Goal: Task Accomplishment & Management: Use online tool/utility

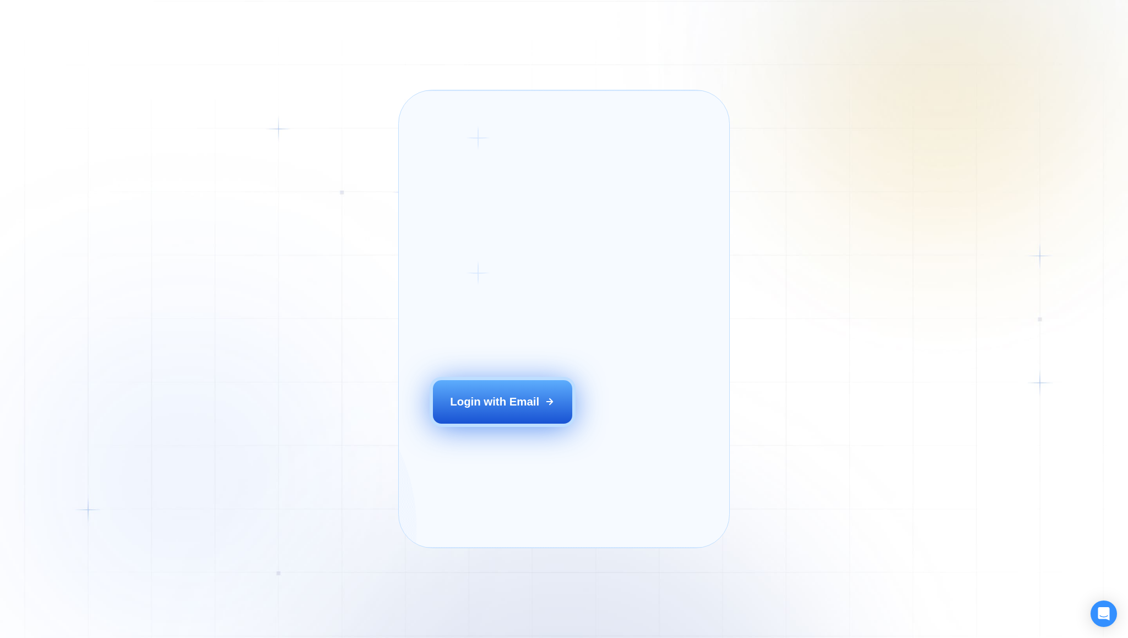
click at [513, 409] on div "Login with Email" at bounding box center [494, 401] width 89 height 15
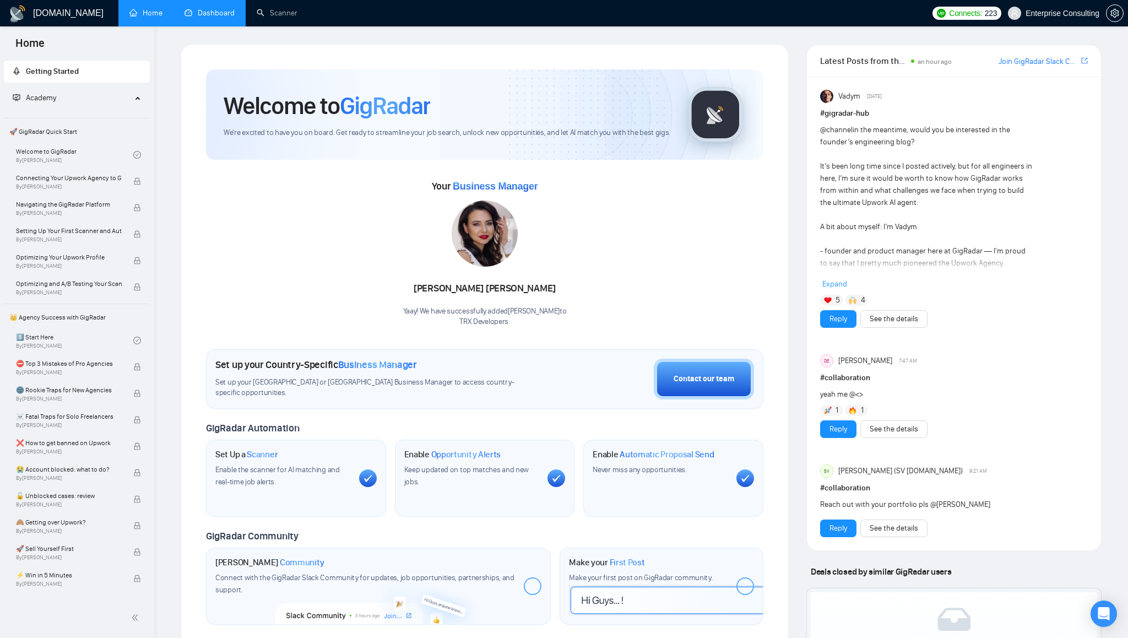
click at [220, 15] on link "Dashboard" at bounding box center [209, 12] width 50 height 9
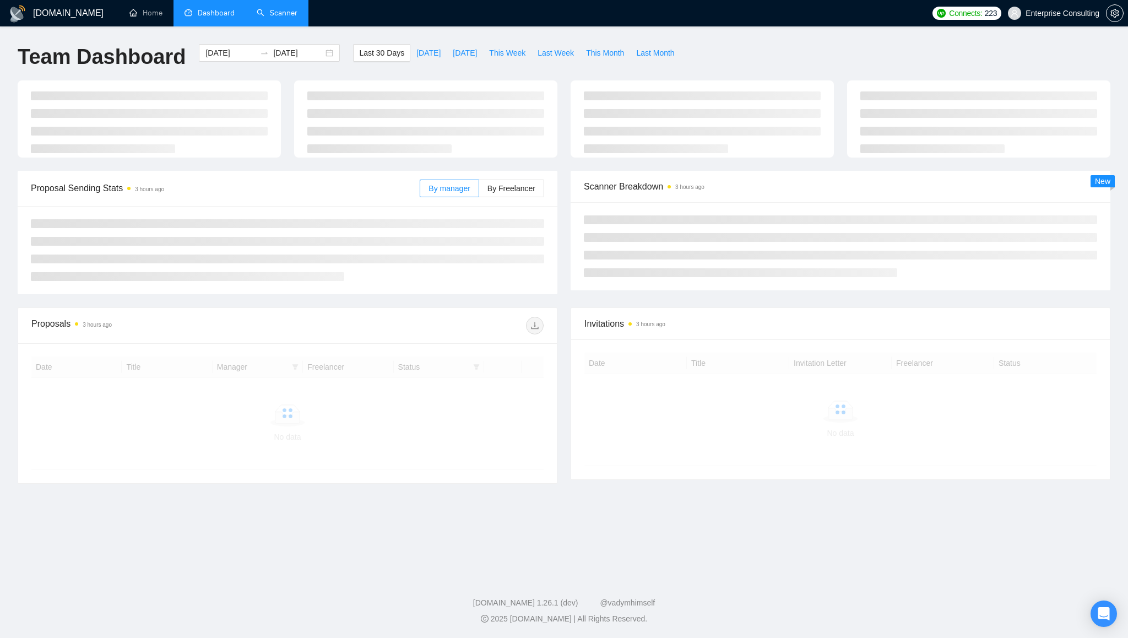
click at [281, 15] on link "Scanner" at bounding box center [277, 12] width 41 height 9
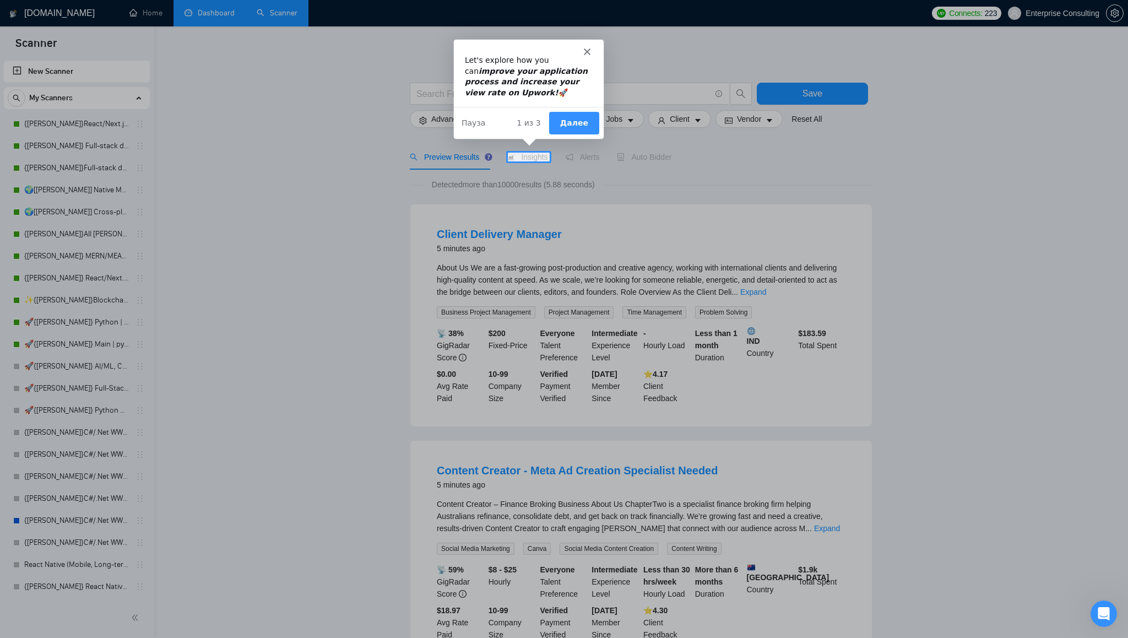
click at [583, 118] on button "Далее" at bounding box center [573, 122] width 50 height 23
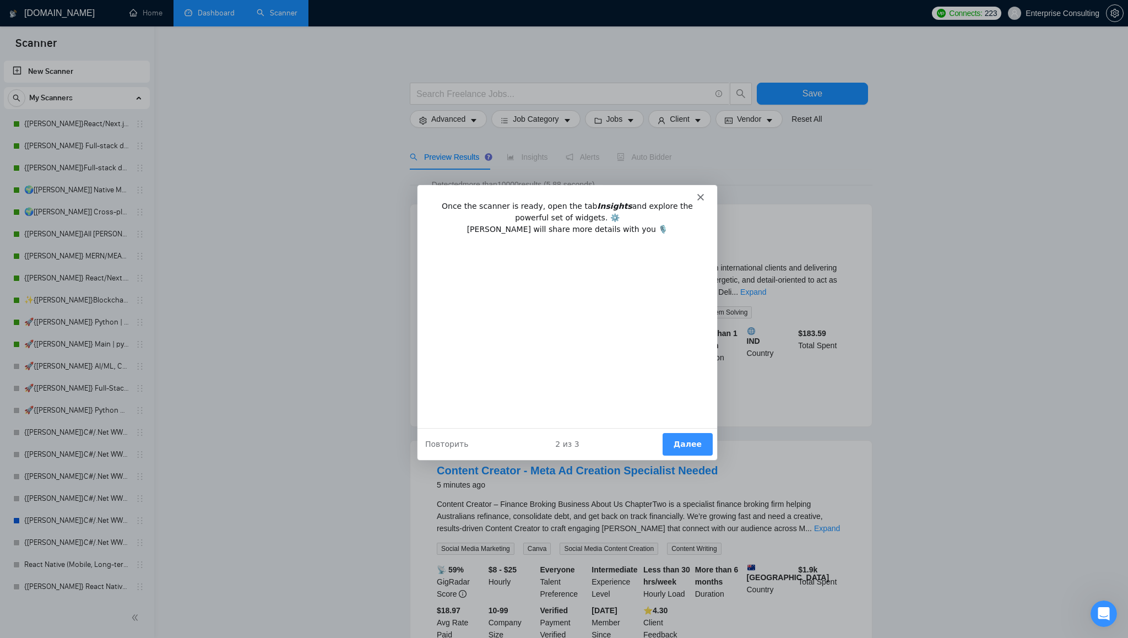
click at [687, 447] on button "Далее" at bounding box center [687, 443] width 50 height 23
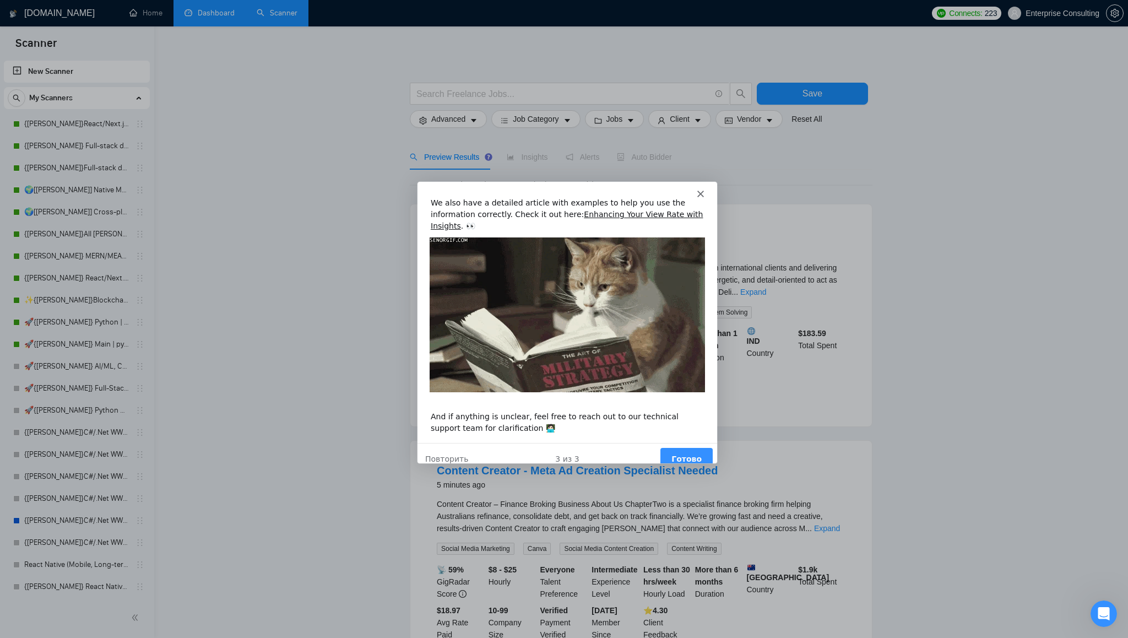
click at [691, 447] on button "Готово" at bounding box center [686, 458] width 52 height 23
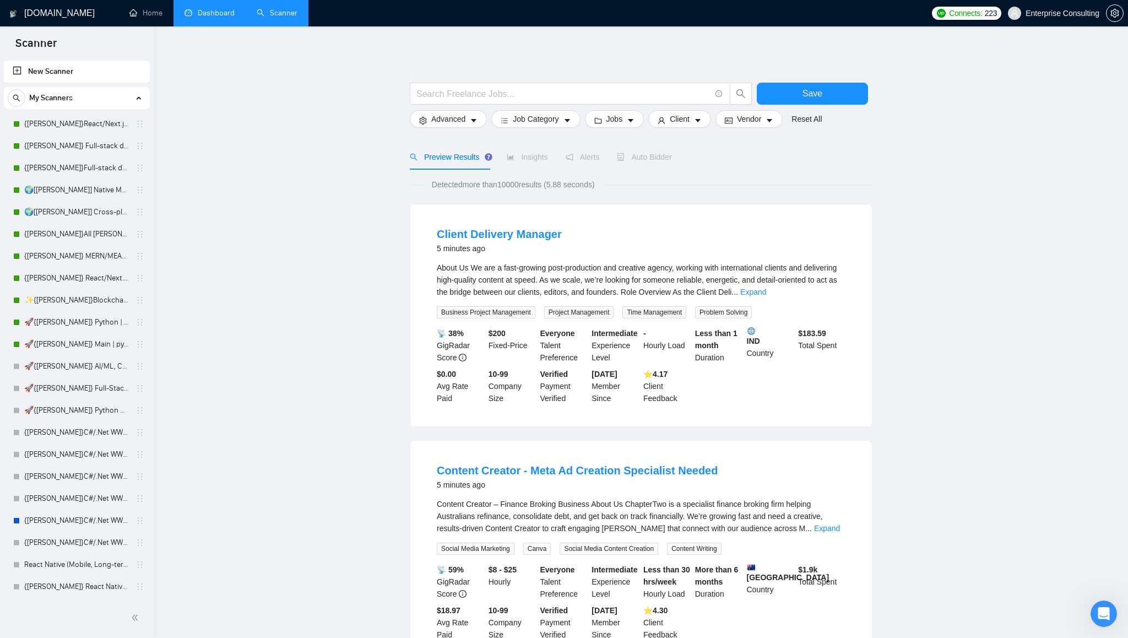
click at [71, 72] on link "New Scanner" at bounding box center [77, 72] width 128 height 22
click at [19, 71] on link "New Scanner" at bounding box center [77, 72] width 128 height 22
click at [37, 70] on link "New Scanner" at bounding box center [77, 72] width 128 height 22
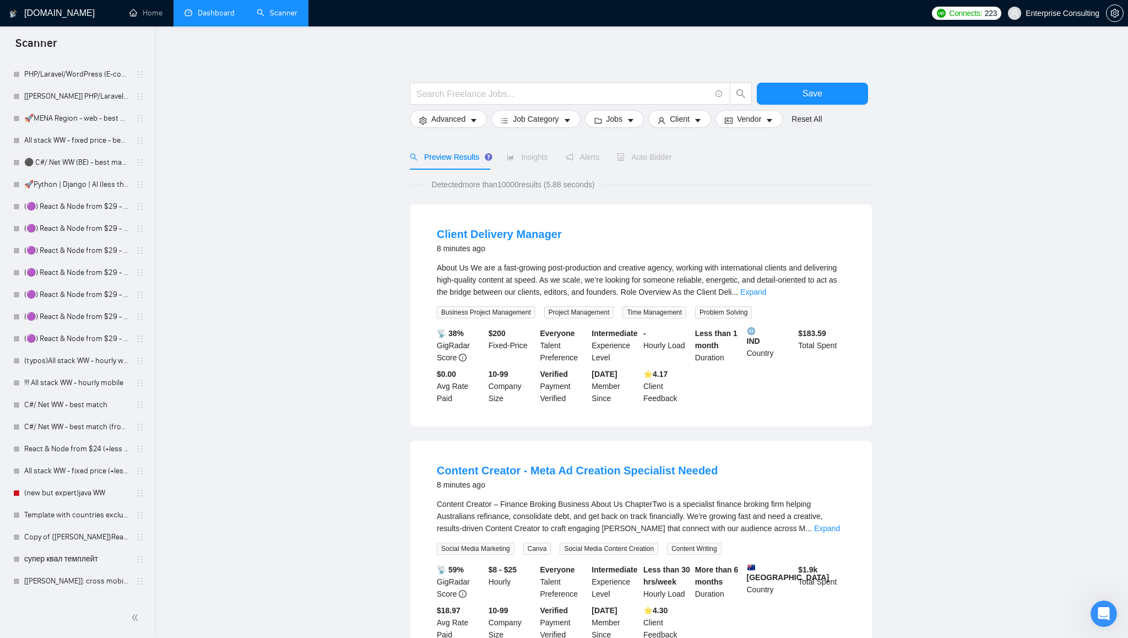
scroll to position [683, 0]
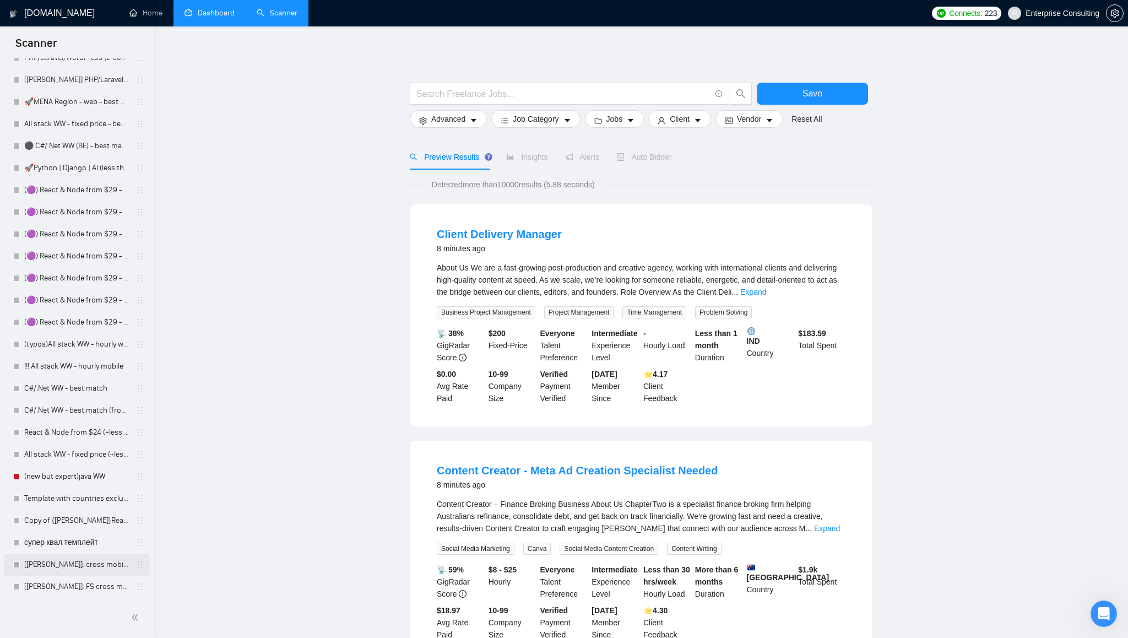
click at [79, 565] on link "[[PERSON_NAME]]: cross mobile - суперквал" at bounding box center [76, 564] width 105 height 22
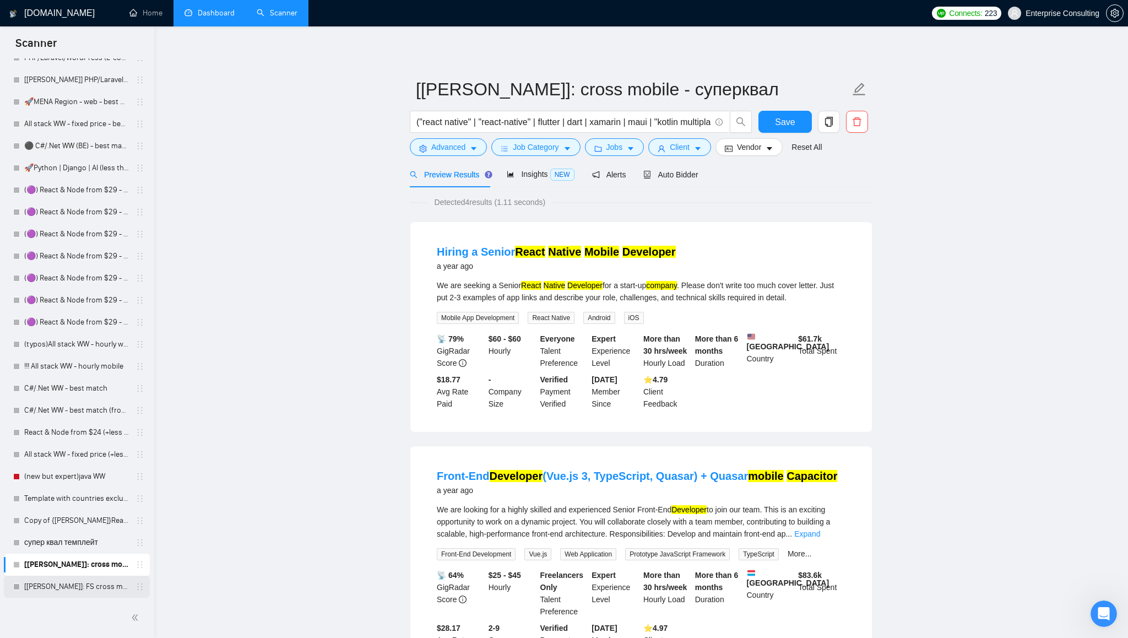
click at [73, 589] on link "[[PERSON_NAME]]: FS cross mobile - суперквал" at bounding box center [76, 586] width 105 height 22
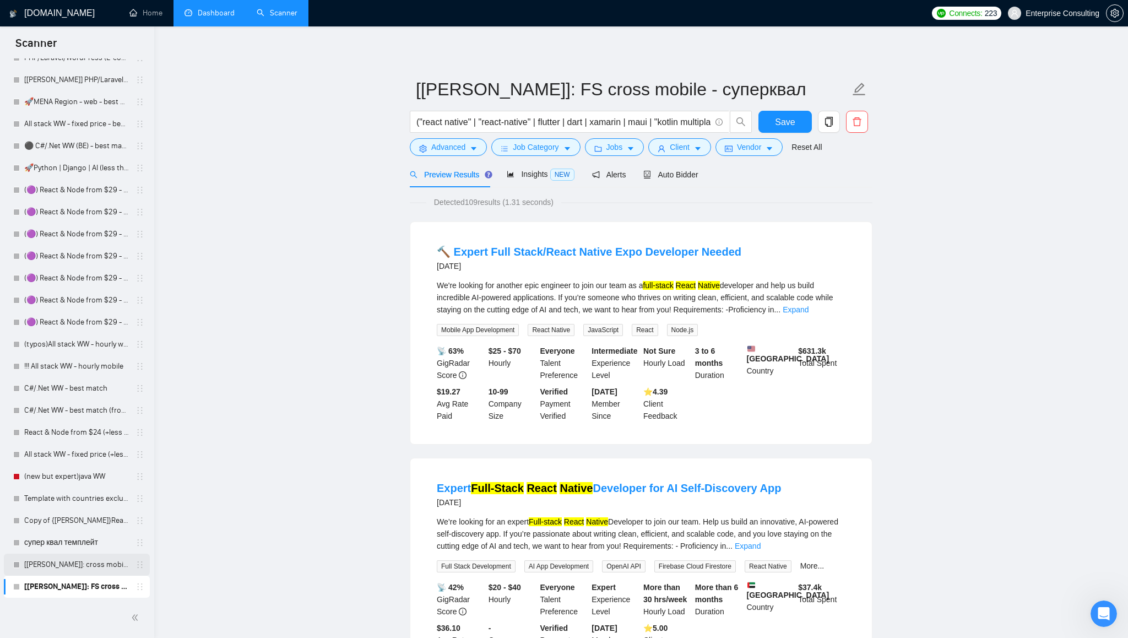
click at [74, 568] on link "[[PERSON_NAME]]: cross mobile - суперквал" at bounding box center [76, 564] width 105 height 22
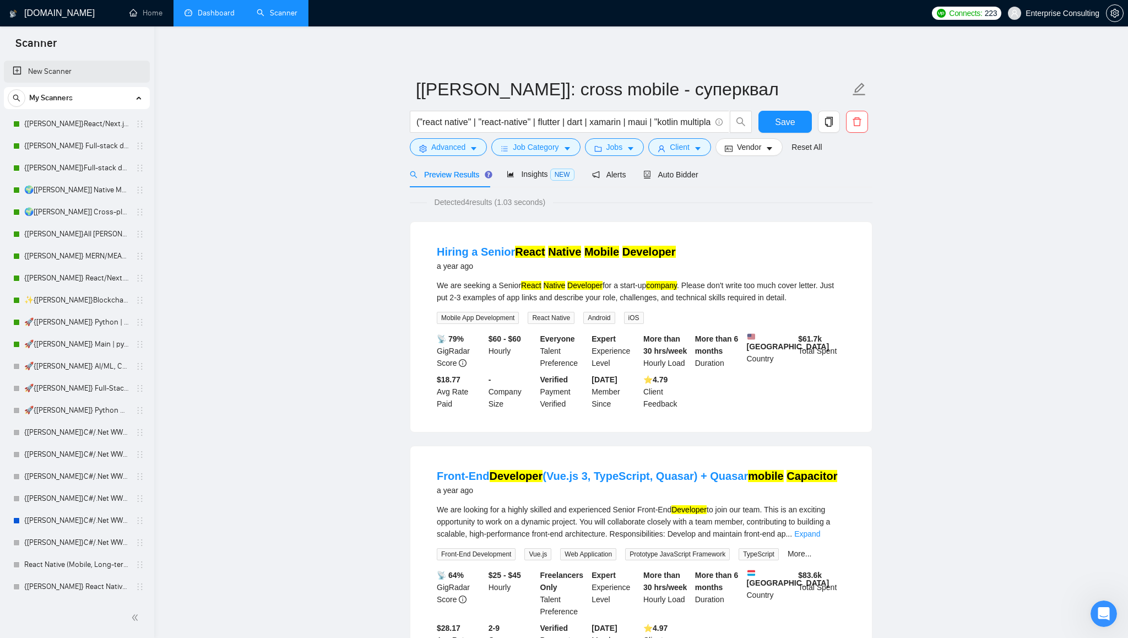
click at [51, 70] on link "New Scanner" at bounding box center [77, 72] width 128 height 22
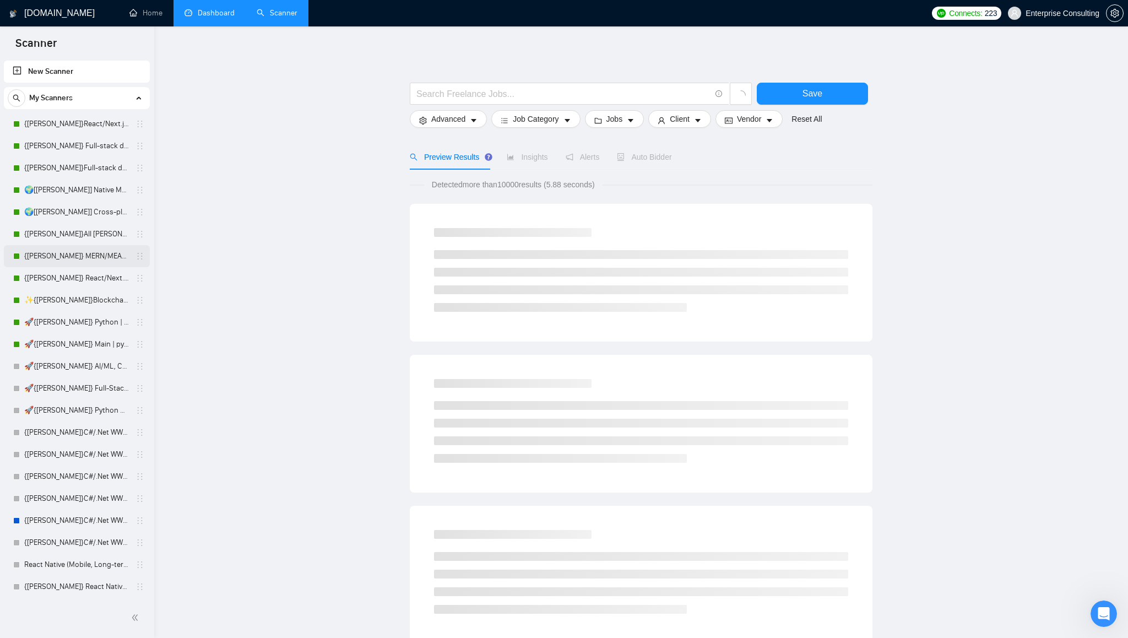
scroll to position [683, 0]
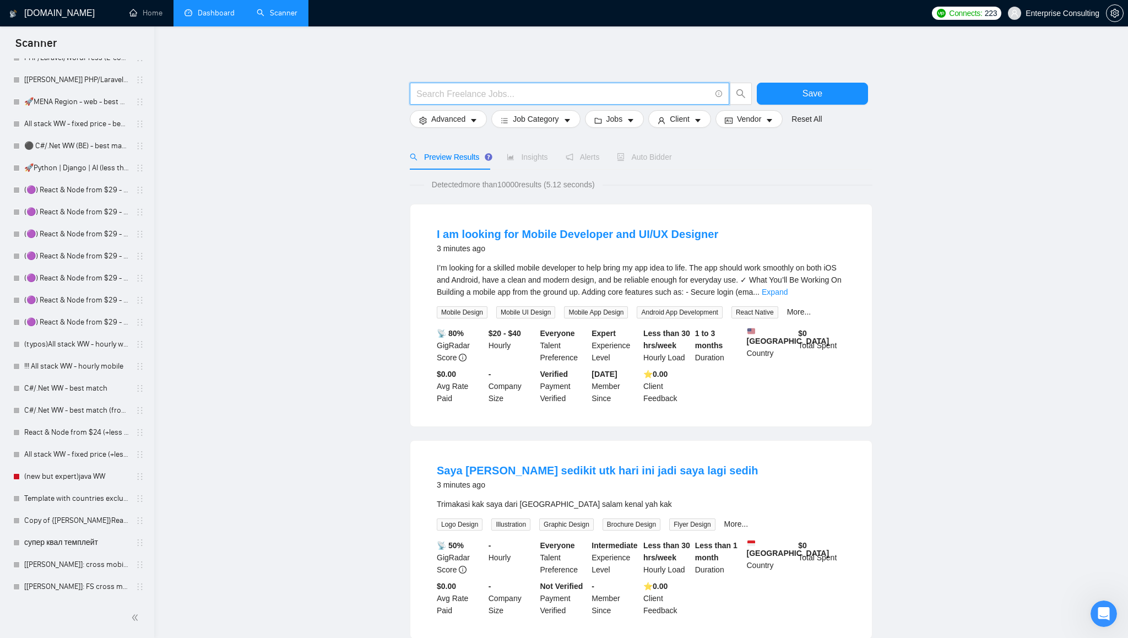
click at [611, 95] on input "text" at bounding box center [563, 94] width 294 height 14
click at [473, 89] on input "text" at bounding box center [563, 94] width 294 height 14
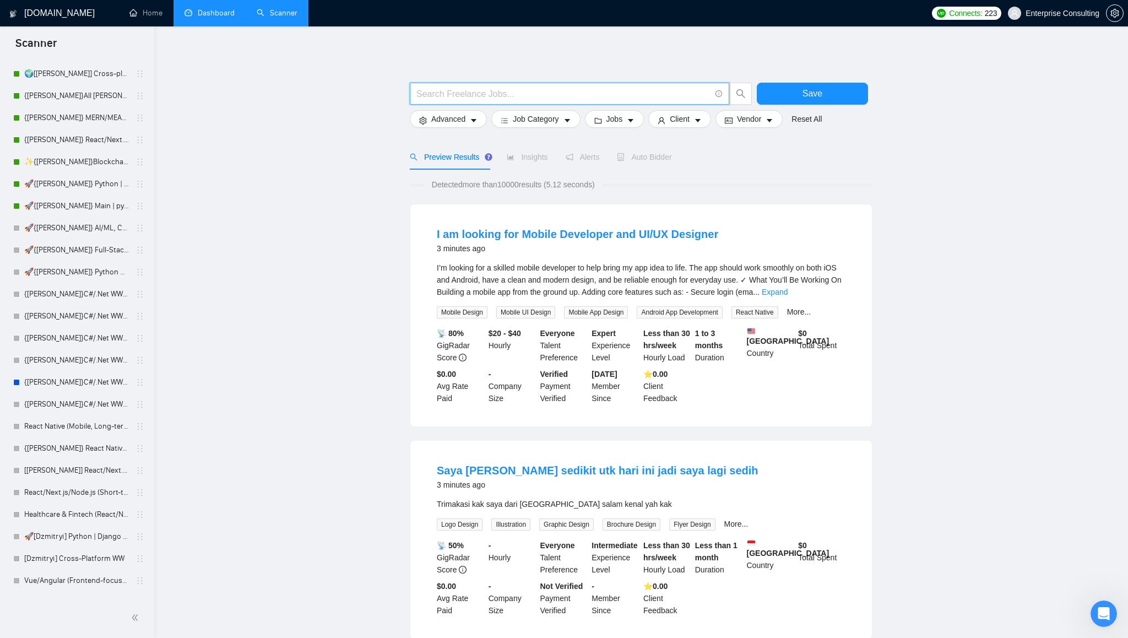
scroll to position [0, 0]
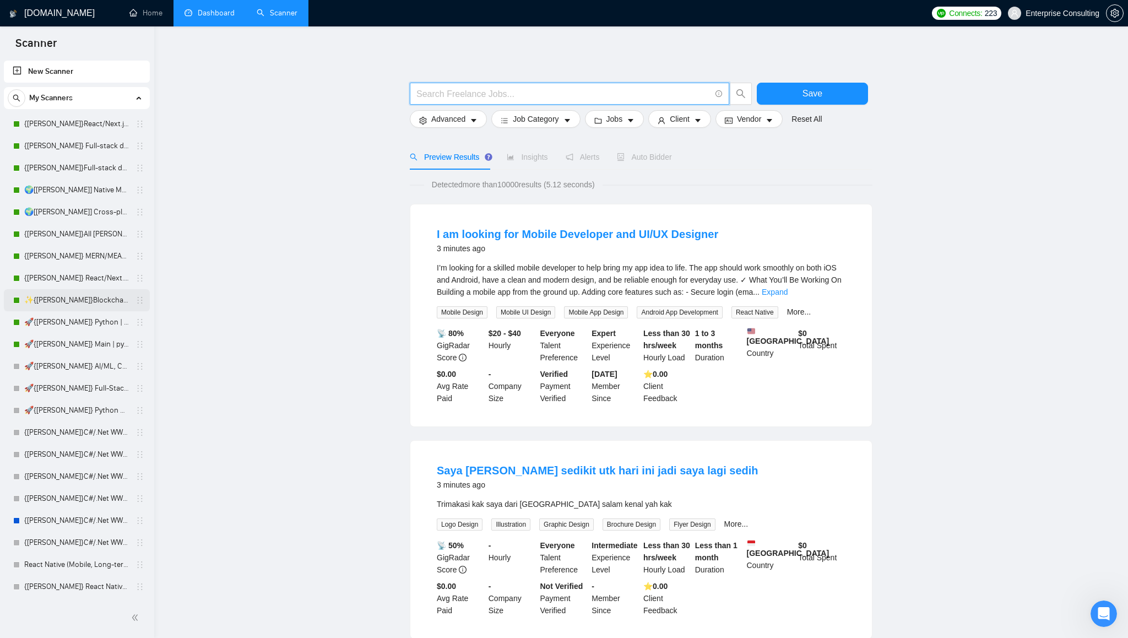
click at [69, 303] on link "✨{[PERSON_NAME]}Blockchain WW" at bounding box center [76, 300] width 105 height 22
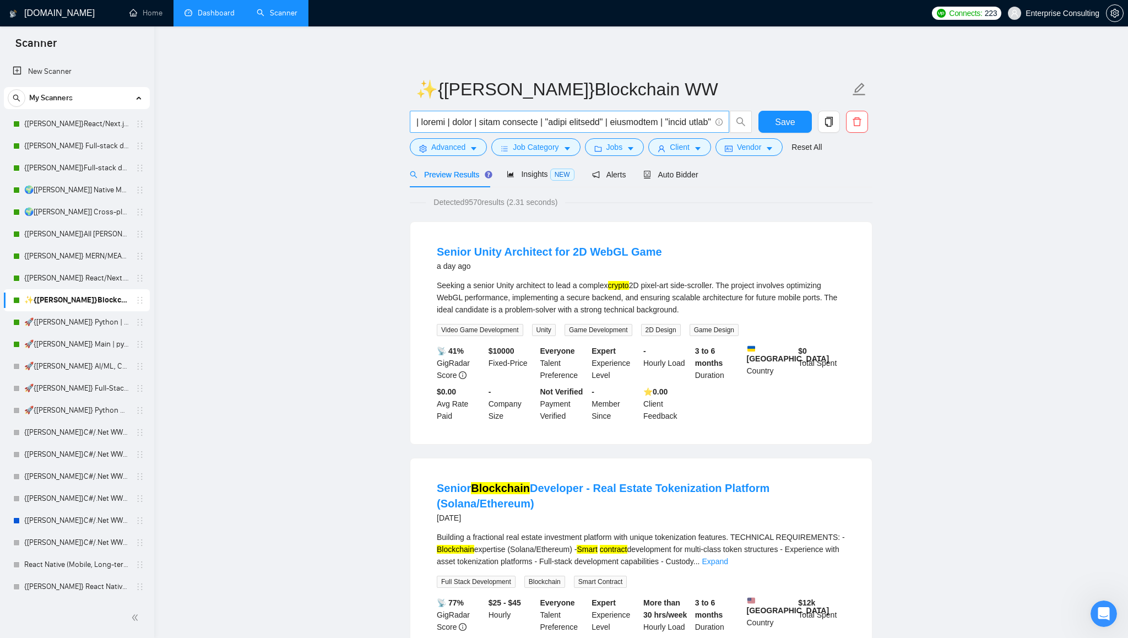
click at [574, 123] on input "text" at bounding box center [563, 122] width 294 height 14
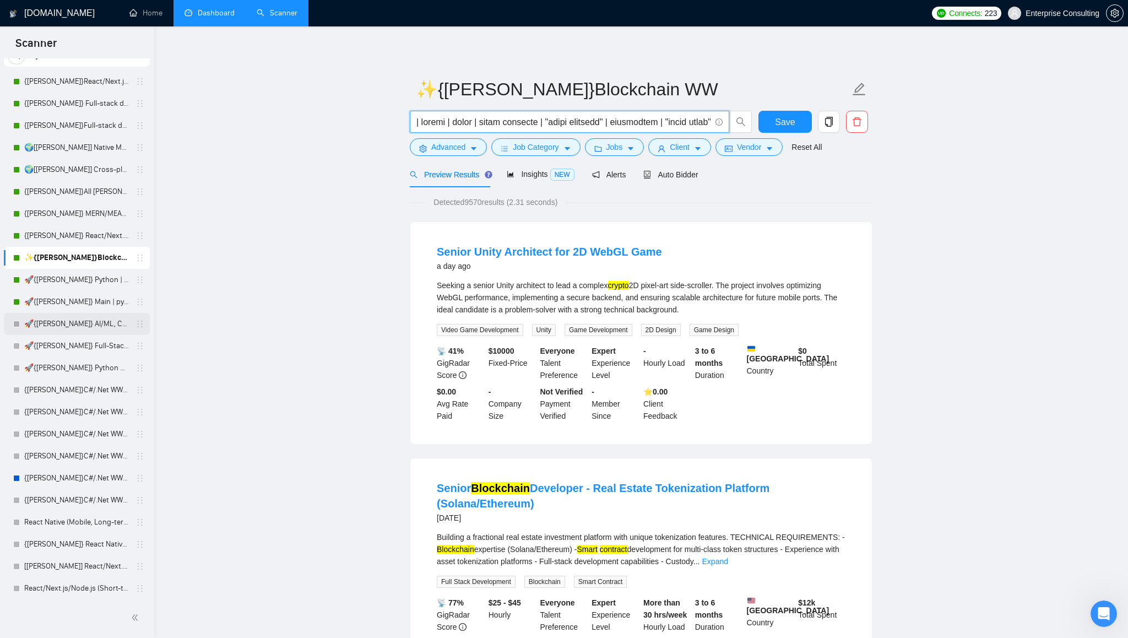
scroll to position [43, 0]
click at [72, 281] on link "🚀{[PERSON_NAME]} Python | Django | AI /" at bounding box center [76, 279] width 105 height 22
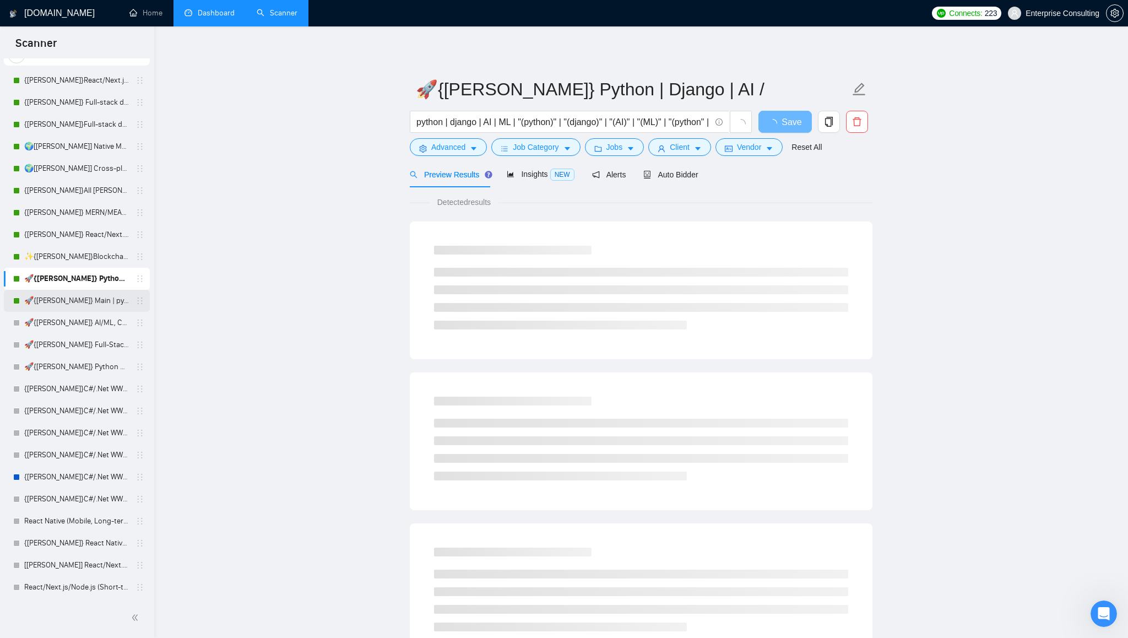
click at [68, 302] on link "🚀{[PERSON_NAME]} Main | python | django | AI (+less than 30 h)" at bounding box center [76, 301] width 105 height 22
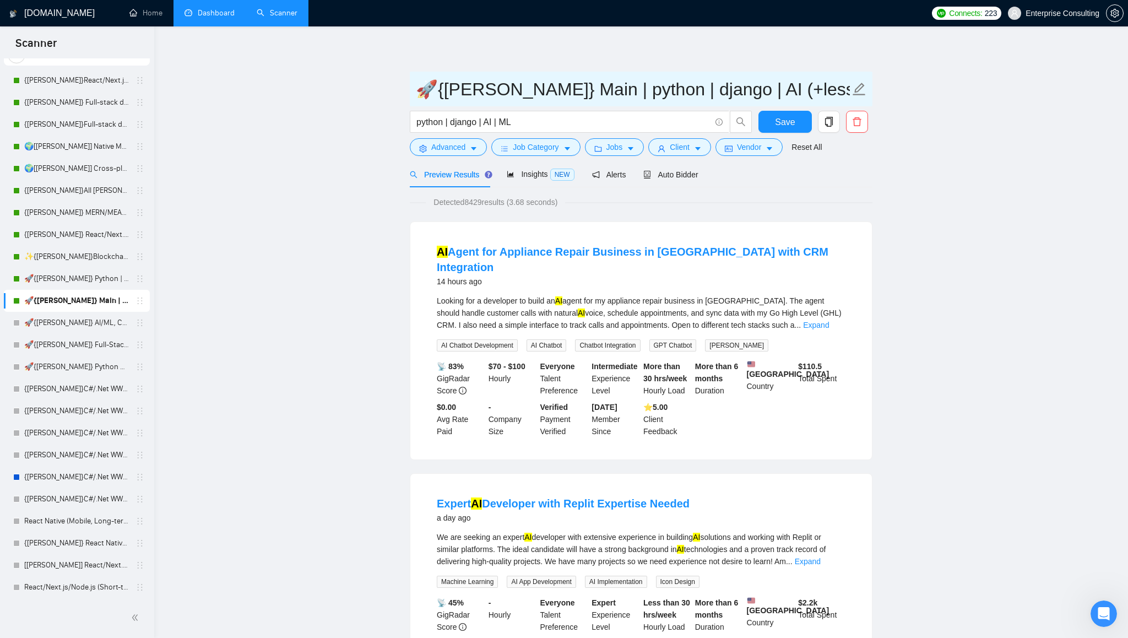
click at [581, 83] on input "🚀{[PERSON_NAME]} Main | python | django | AI (+less than 30 h)" at bounding box center [633, 89] width 434 height 28
click at [525, 123] on input "python | django | AI | ML" at bounding box center [563, 122] width 294 height 14
click at [61, 282] on link "🚀{[PERSON_NAME]} Python | Django | AI /" at bounding box center [76, 279] width 105 height 22
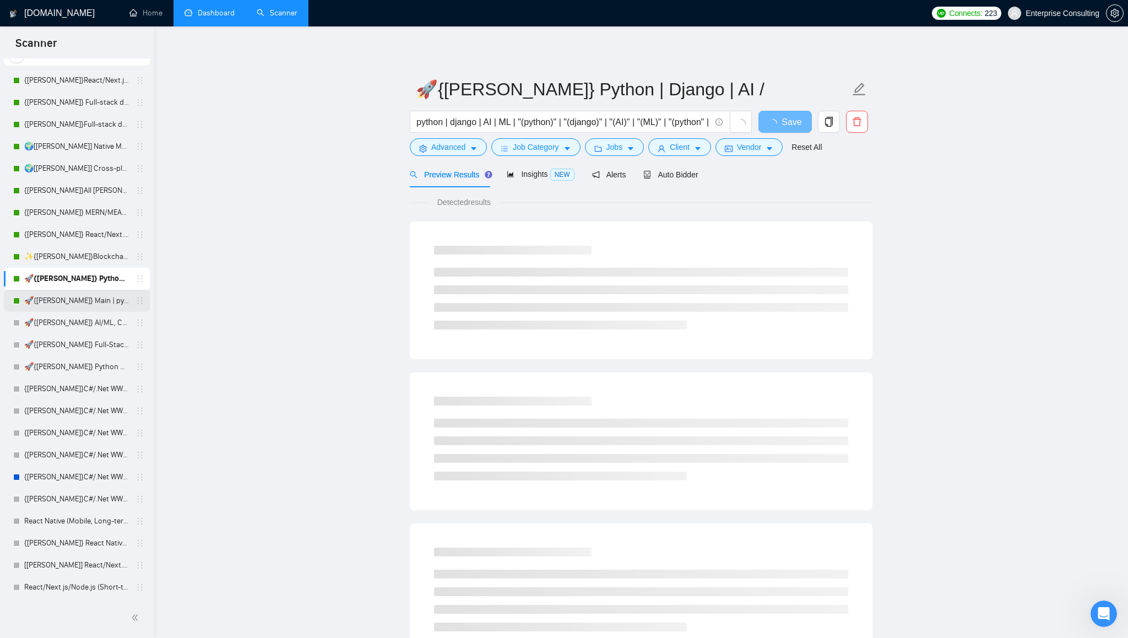
click at [63, 298] on link "🚀{[PERSON_NAME]} Main | python | django | AI (+less than 30 h)" at bounding box center [76, 301] width 105 height 22
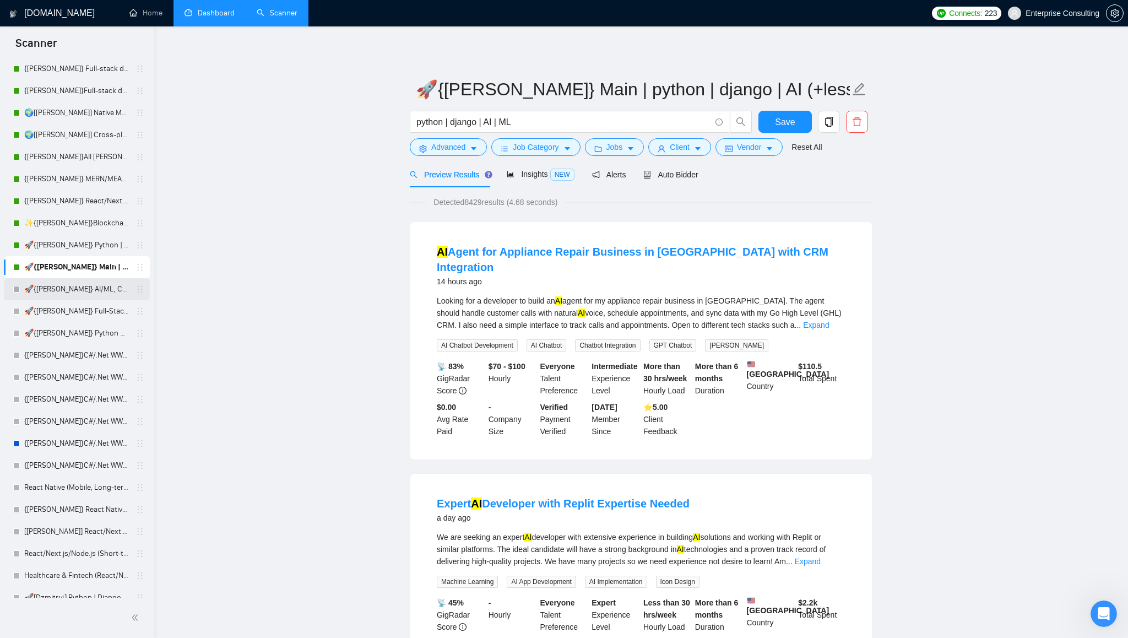
scroll to position [683, 0]
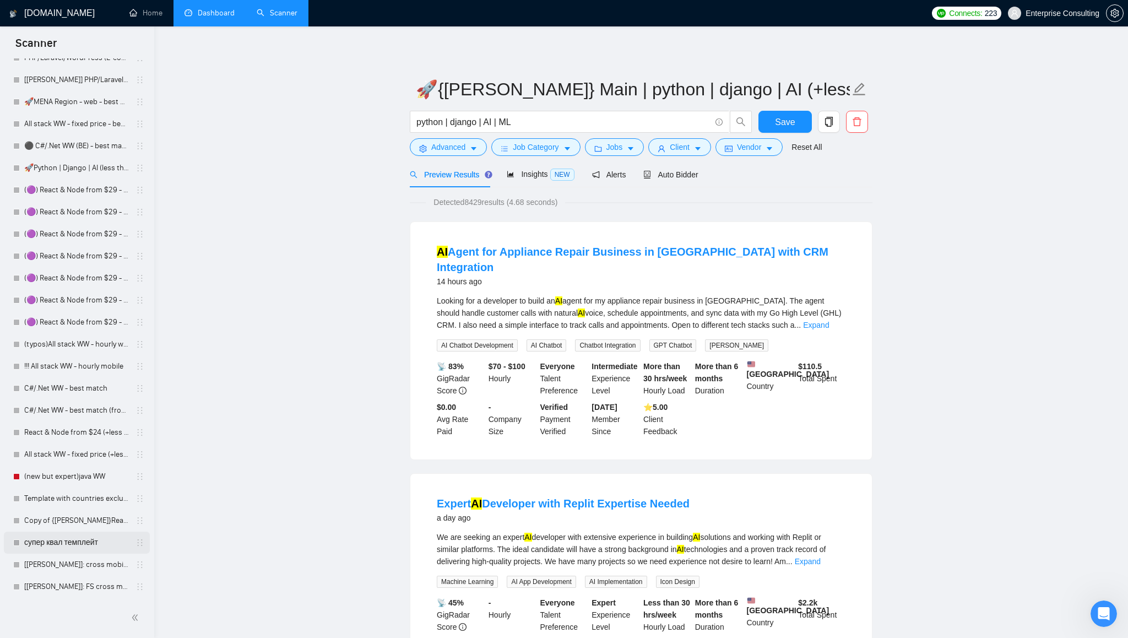
click at [59, 543] on link "супер квал темплейт" at bounding box center [76, 542] width 105 height 22
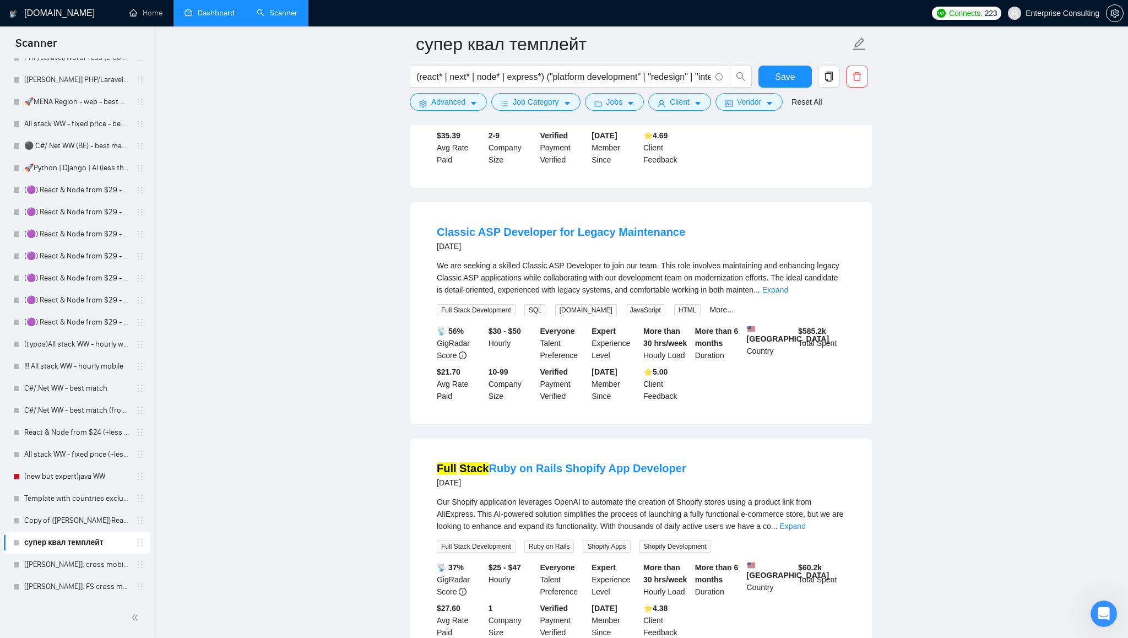
scroll to position [266, 0]
click at [62, 517] on link "Copy of {[PERSON_NAME]}React/Next.js/Node.js (Long-term, All Niches)" at bounding box center [76, 520] width 105 height 22
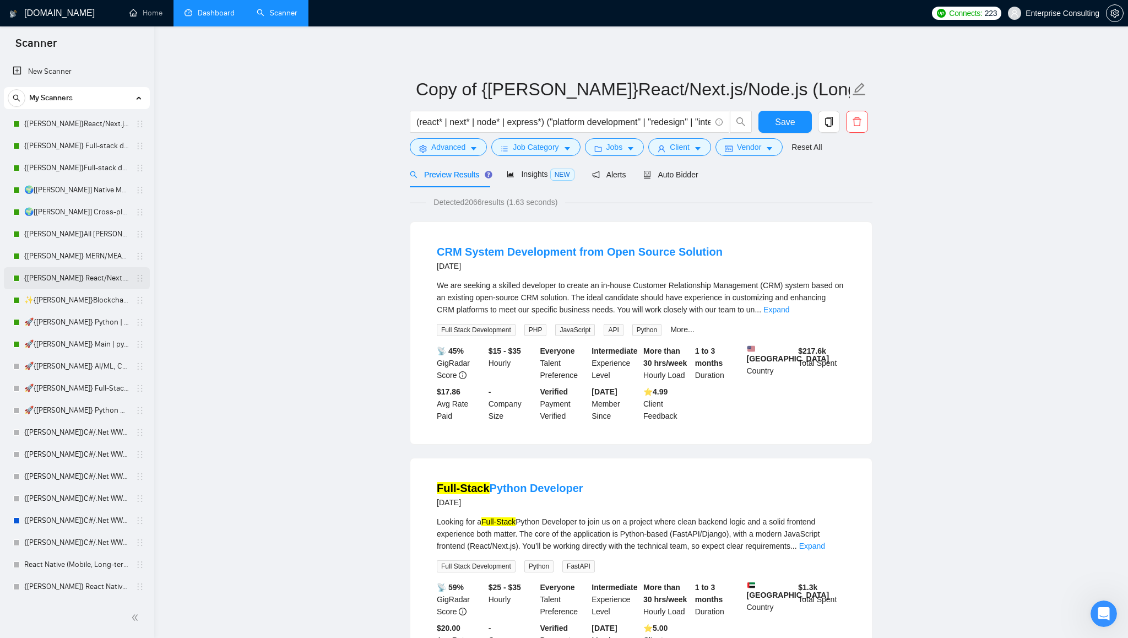
click at [55, 277] on link "{[PERSON_NAME]} React/Next.js/Node.js (Long-term, All Niches)" at bounding box center [76, 278] width 105 height 22
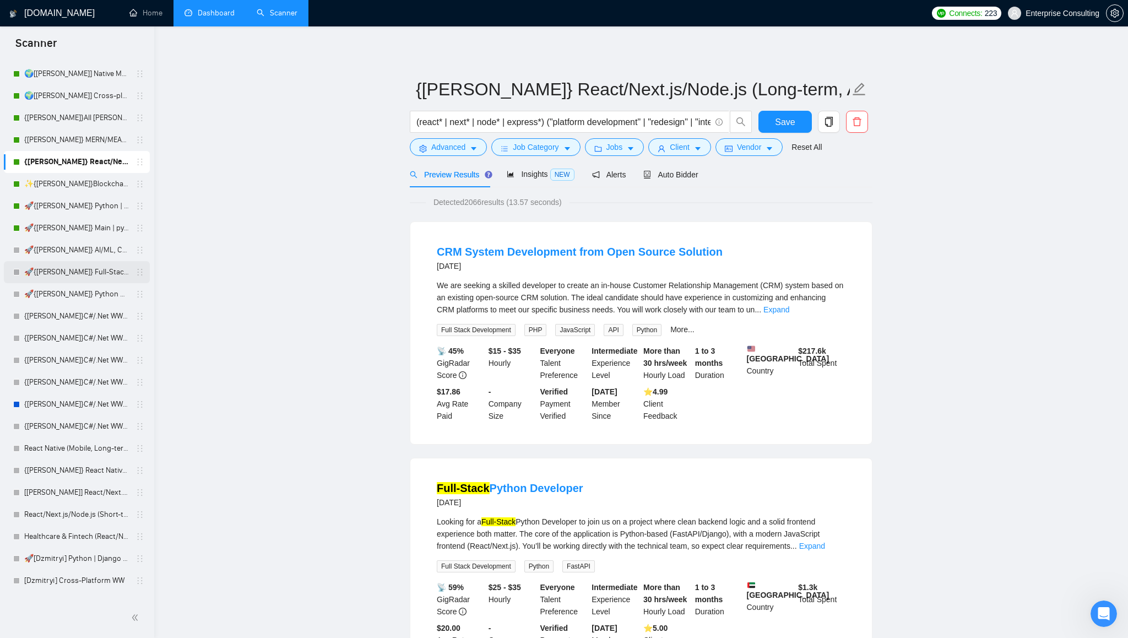
scroll to position [108, 0]
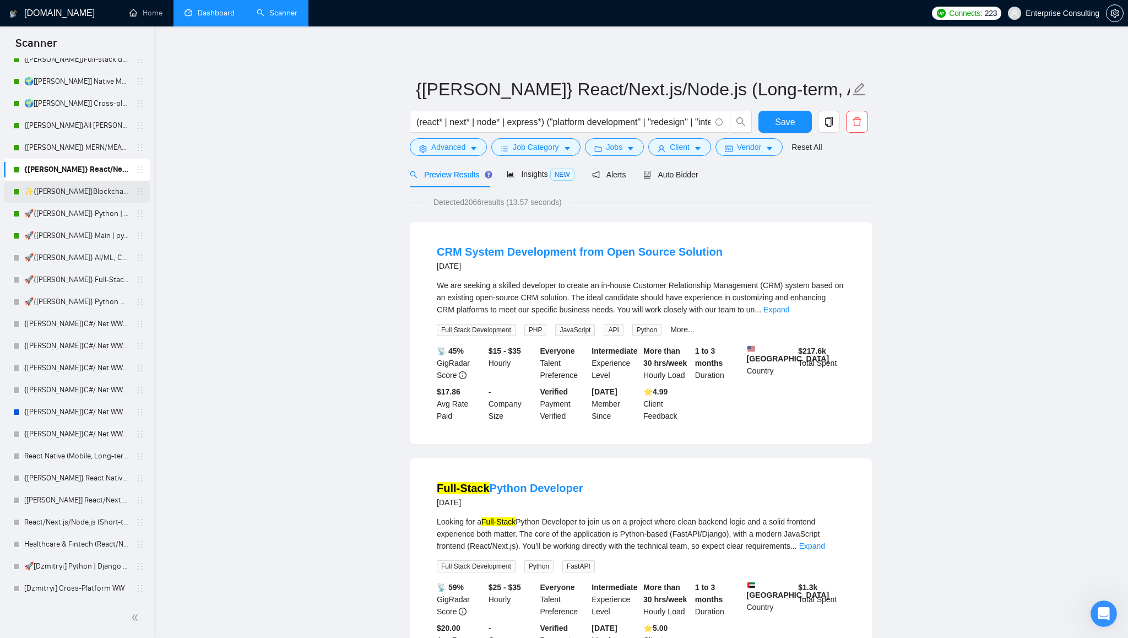
click at [61, 197] on link "✨{[PERSON_NAME]}Blockchain WW" at bounding box center [76, 192] width 105 height 22
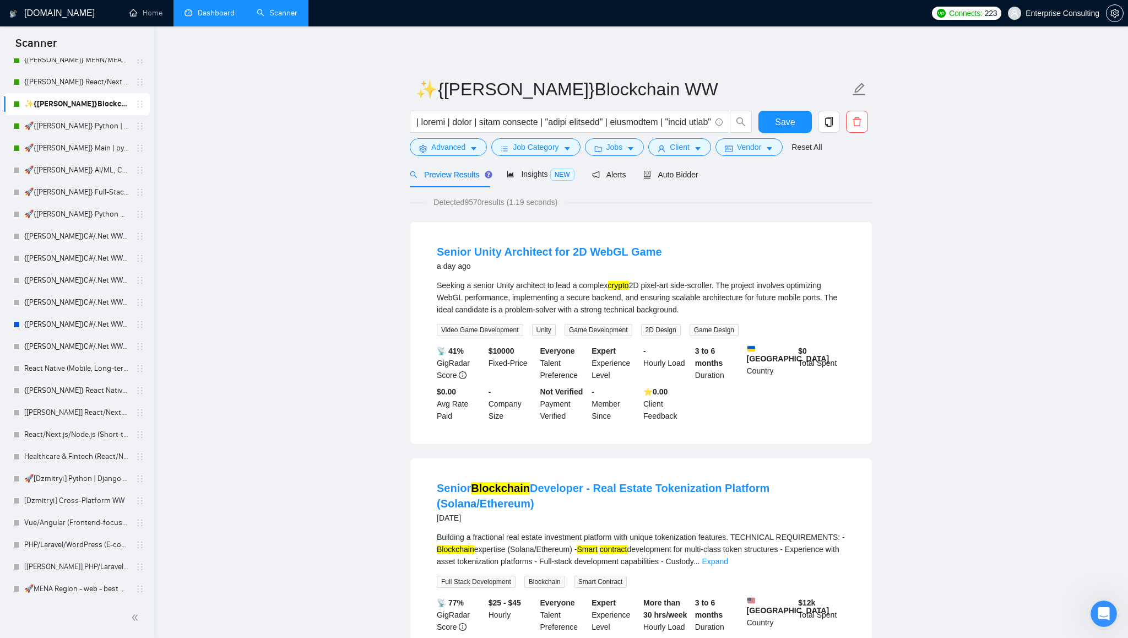
scroll to position [201, 0]
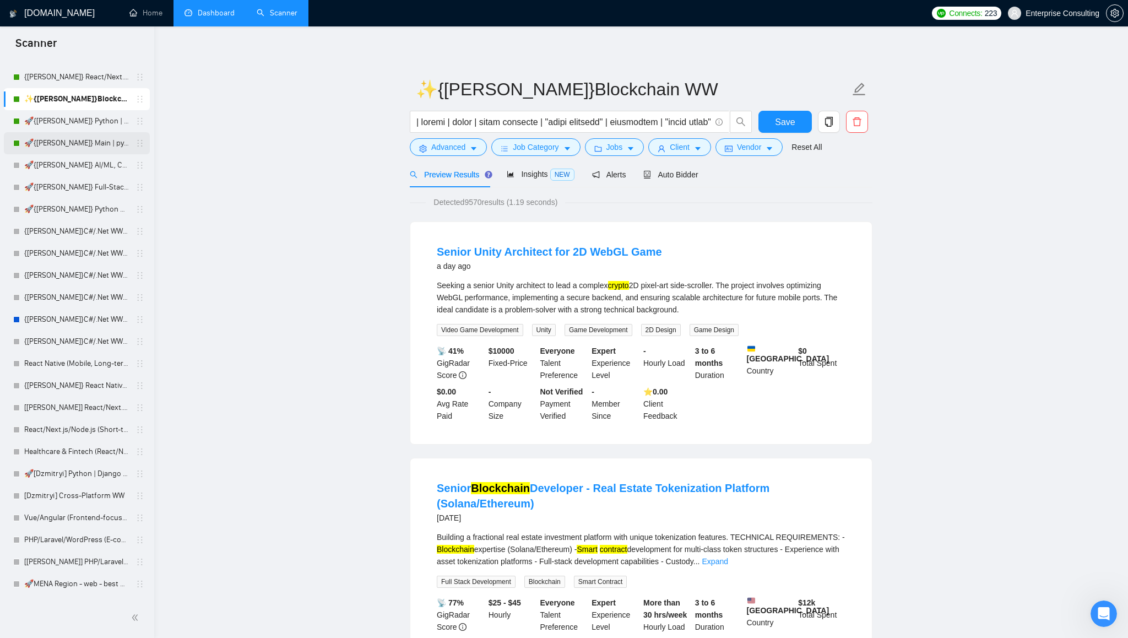
click at [73, 144] on link "🚀{[PERSON_NAME]} Main | python | django | AI (+less than 30 h)" at bounding box center [76, 143] width 105 height 22
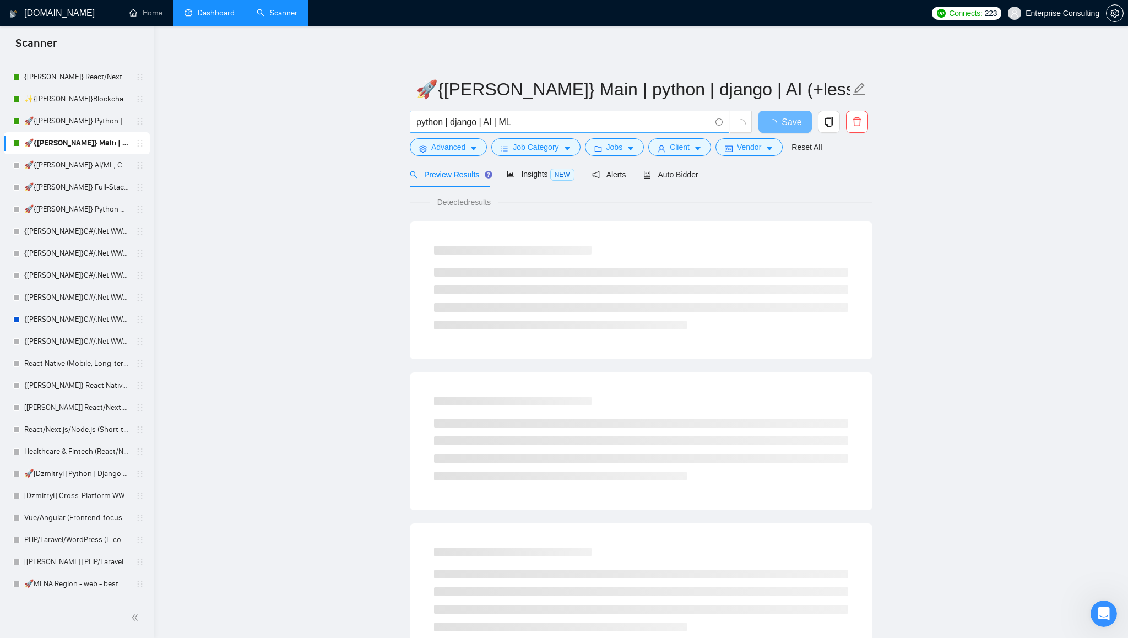
click at [540, 124] on input "python | django | AI | ML" at bounding box center [563, 122] width 294 height 14
click at [77, 169] on link "🚀{[PERSON_NAME]} AI/ML, Custom Models, and LLM Development" at bounding box center [76, 165] width 105 height 22
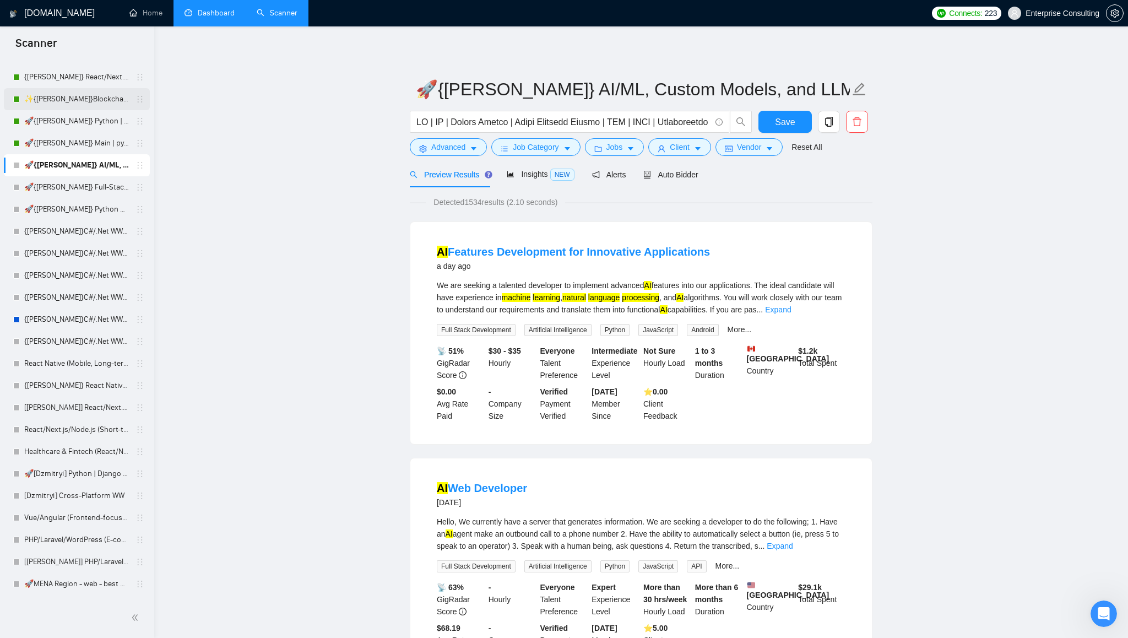
click at [88, 97] on link "✨{[PERSON_NAME]}Blockchain WW" at bounding box center [76, 99] width 105 height 22
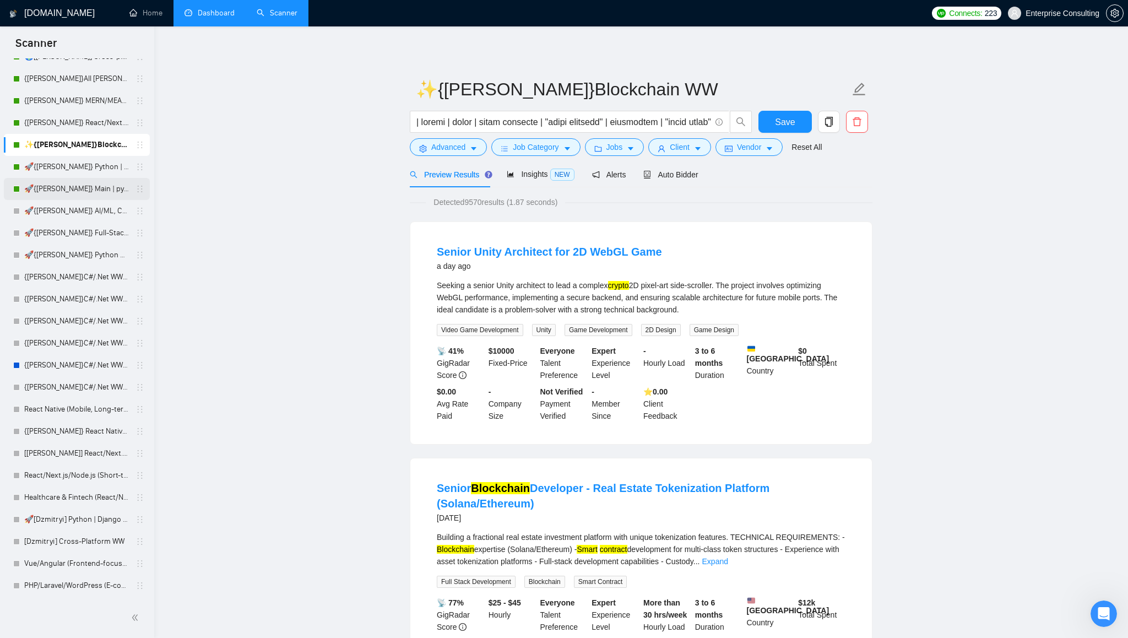
scroll to position [153, 0]
click at [68, 173] on link "🚀{[PERSON_NAME]} Python | Django | AI /" at bounding box center [76, 170] width 105 height 22
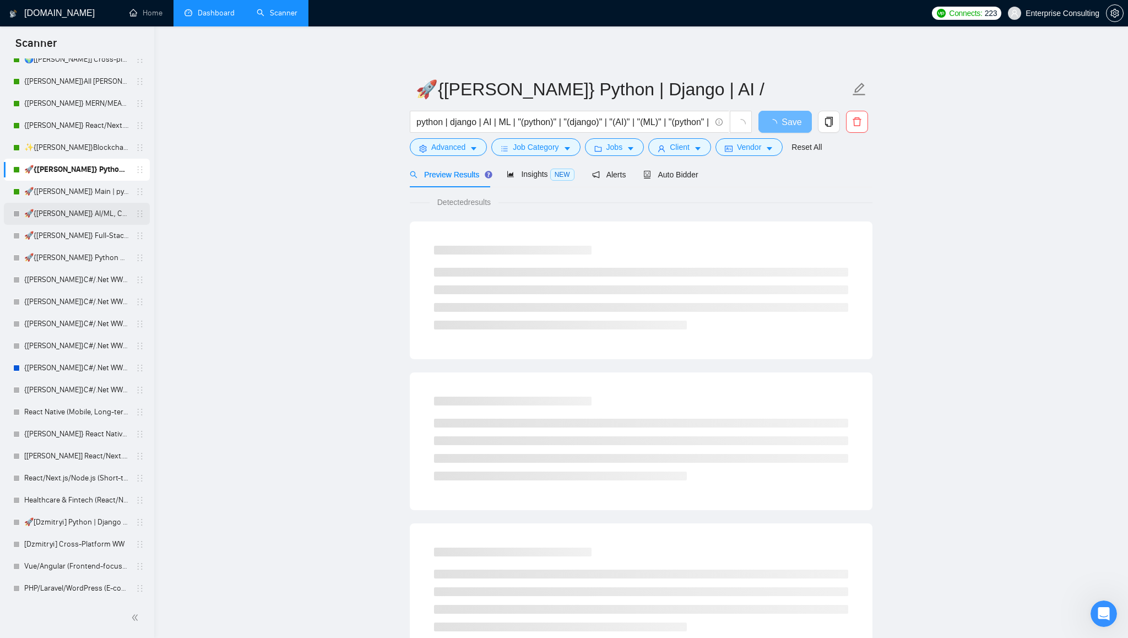
click at [73, 220] on link "🚀{[PERSON_NAME]} AI/ML, Custom Models, and LLM Development" at bounding box center [76, 214] width 105 height 22
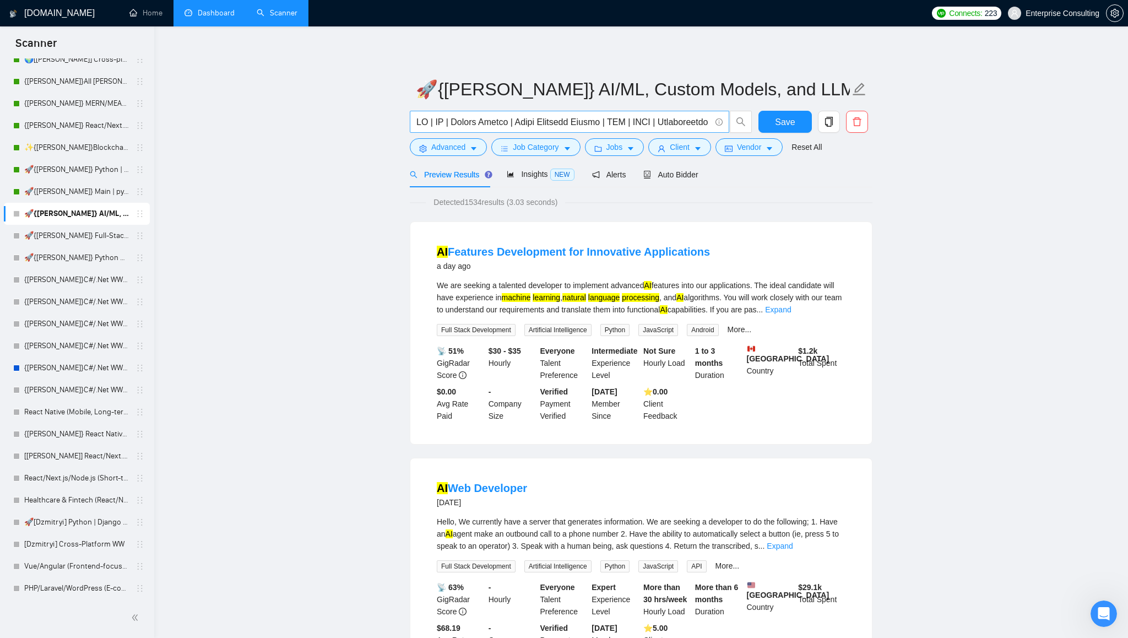
click at [417, 122] on input "text" at bounding box center [563, 122] width 294 height 14
click at [432, 123] on input "text" at bounding box center [563, 122] width 294 height 14
click at [74, 172] on link "🚀{[PERSON_NAME]} Python | Django | AI /" at bounding box center [76, 170] width 105 height 22
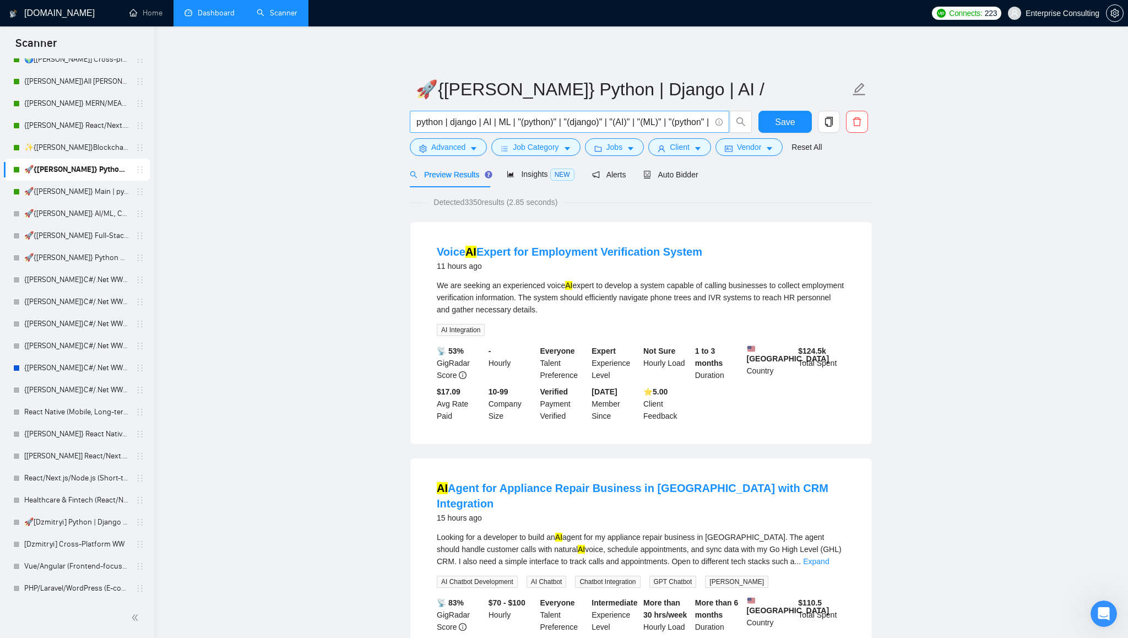
click at [423, 127] on input "python | django | AI | ML | "(python)" | "(django)" | "(AI)" | "(ML)" | "(pytho…" at bounding box center [563, 122] width 294 height 14
click at [416, 119] on input "python | django | AI | ML | "(python)" | "(django)" | "(AI)" | "(ML)" | "(pytho…" at bounding box center [563, 122] width 294 height 14
click at [693, 124] on input "python | django | AI | ML | "(python)" | "(django)" | "(AI)" | "(ML)" | "(pytho…" at bounding box center [563, 122] width 294 height 14
click at [720, 123] on icon "info-circle" at bounding box center [718, 121] width 7 height 7
click at [728, 102] on link "Learn more" at bounding box center [732, 103] width 40 height 9
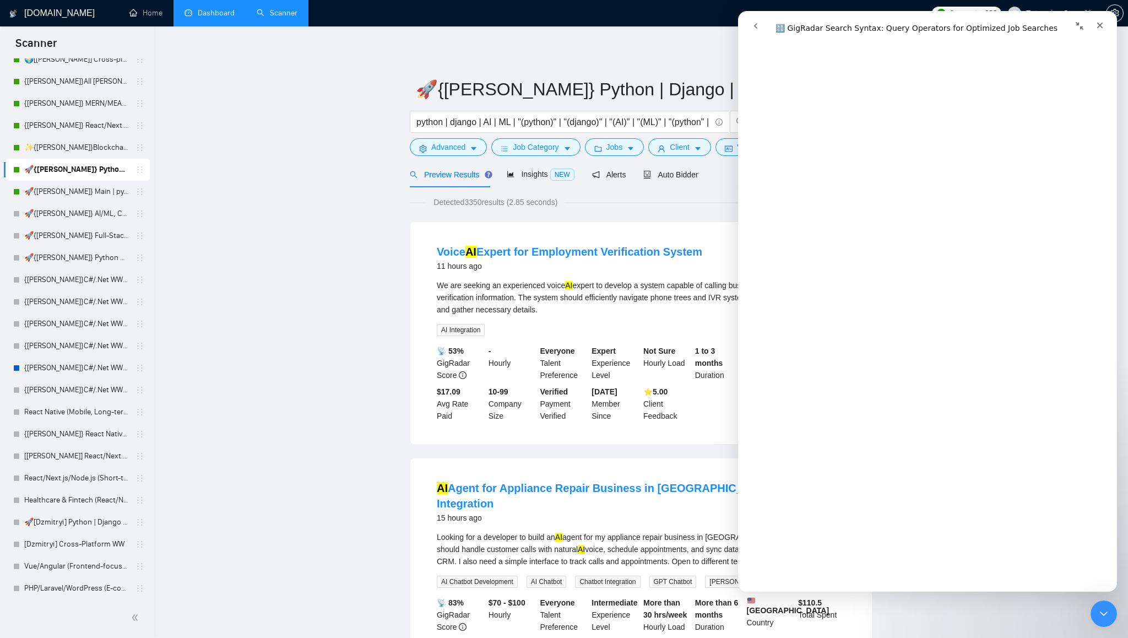
scroll to position [2348, 0]
click at [552, 124] on input "python | django | AI | ML | "(python)" | "(django)" | "(AI)" | "(ML)" | "(pytho…" at bounding box center [563, 122] width 294 height 14
click at [584, 122] on input "python | django | AI | ML | "(python)" | "(django)" | "(AI)" | "(ML)" | "(pytho…" at bounding box center [563, 122] width 294 height 14
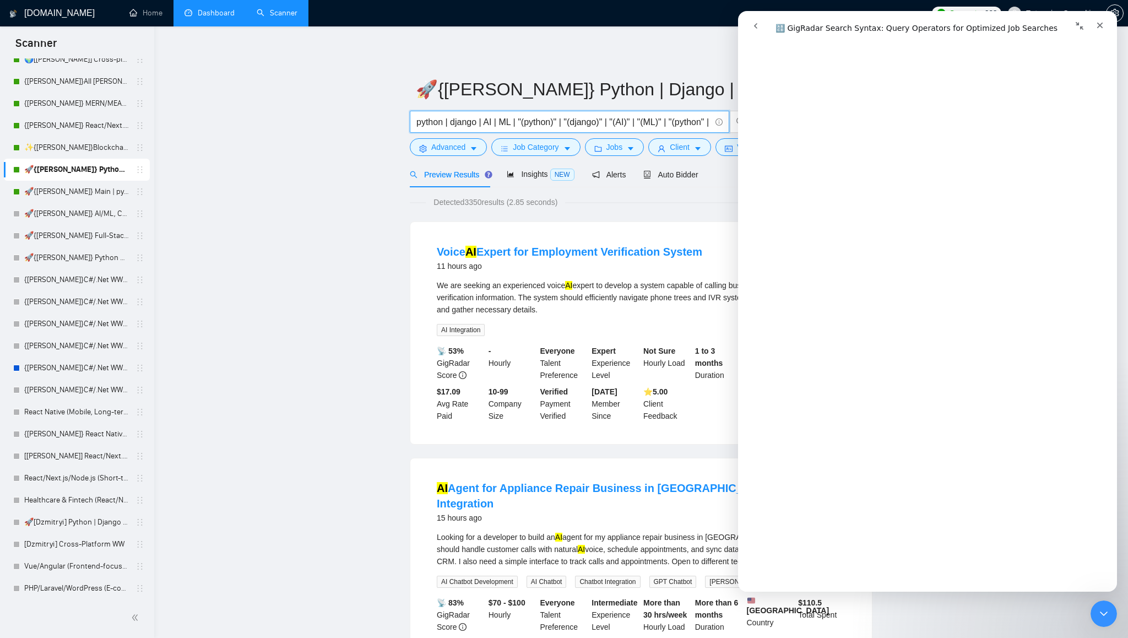
click at [584, 122] on input "python | django | AI | ML | "(python)" | "(django)" | "(AI)" | "(ML)" | "(pytho…" at bounding box center [563, 122] width 294 height 14
click at [97, 216] on link "🚀{[PERSON_NAME]} AI/ML, Custom Models, and LLM Development" at bounding box center [76, 214] width 105 height 22
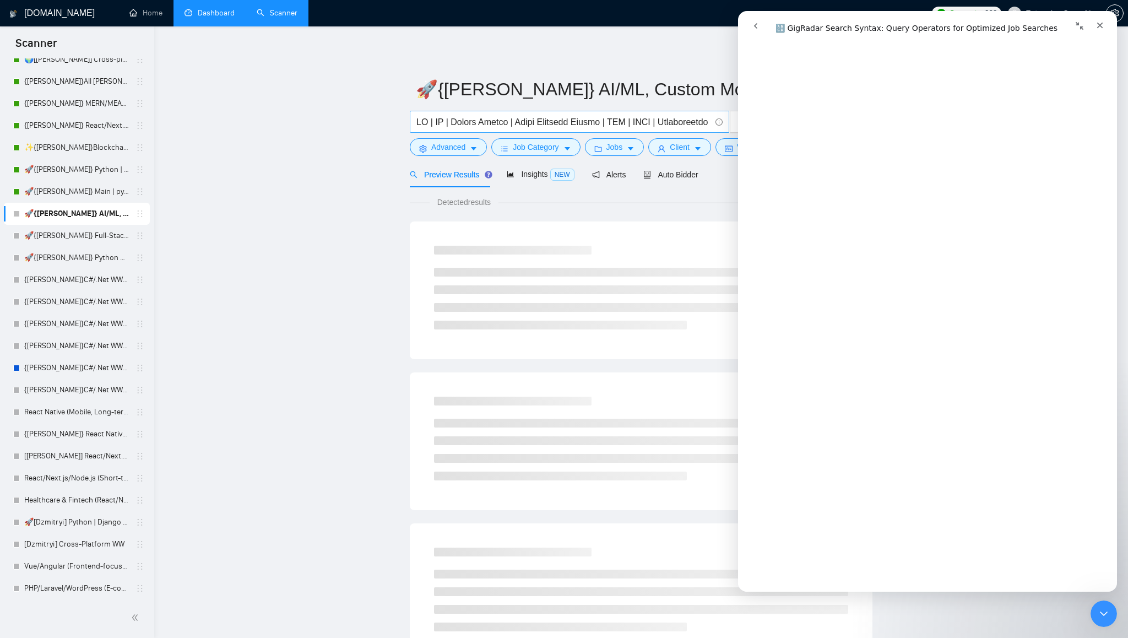
click at [473, 125] on input "text" at bounding box center [563, 122] width 294 height 14
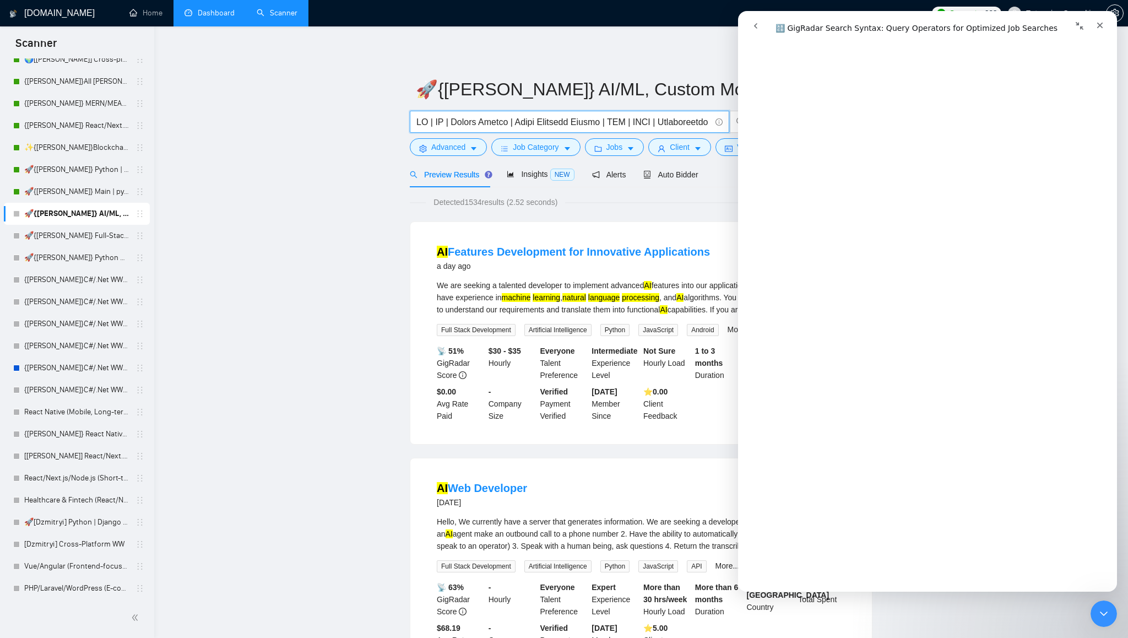
scroll to position [2707, 0]
click at [617, 124] on input "text" at bounding box center [563, 122] width 294 height 14
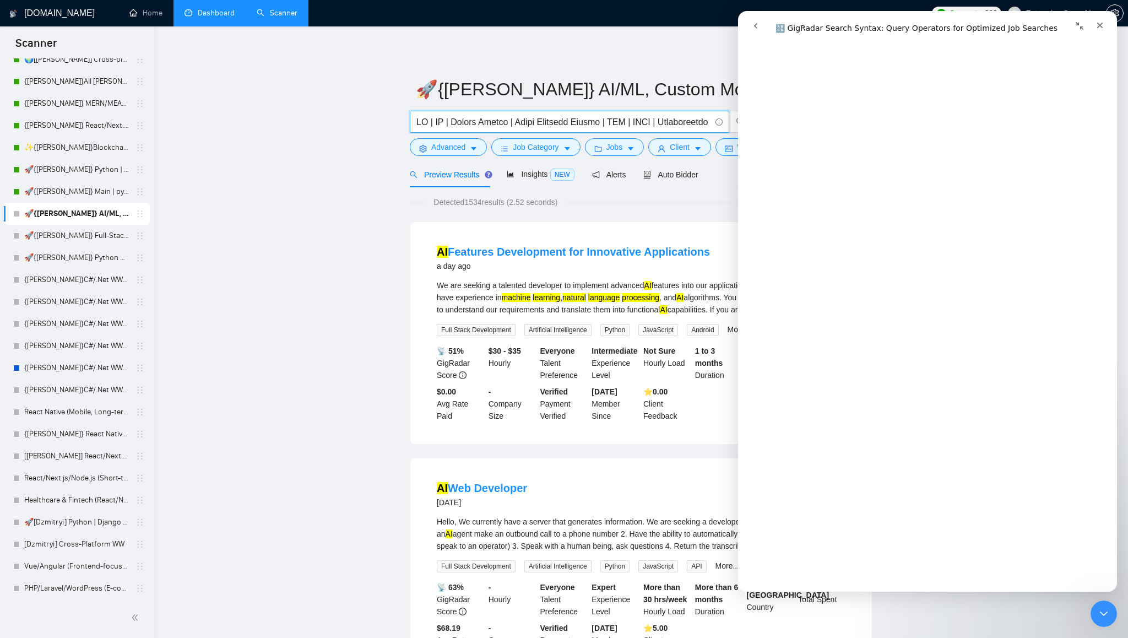
paste input "LO Ipsumdolors | Ametcon Adipisci | Elitse Doeius | Tempo Incididu Utlabo | ETD…"
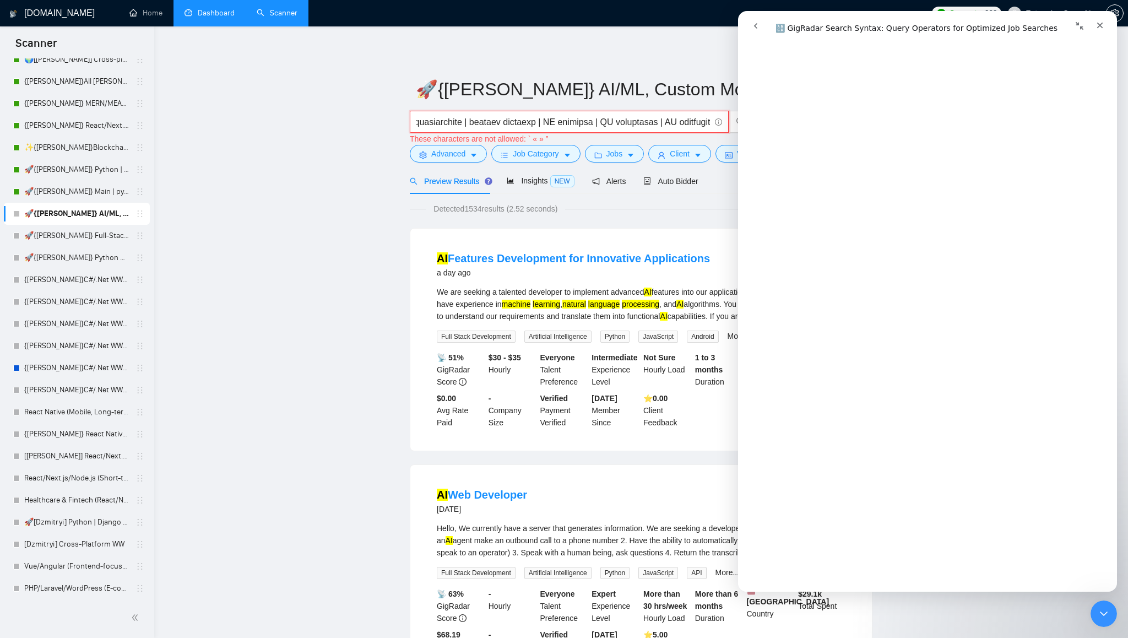
click at [564, 126] on input "text" at bounding box center [562, 122] width 293 height 14
drag, startPoint x: 532, startPoint y: 137, endPoint x: 566, endPoint y: 137, distance: 34.1
click at [566, 137] on div "These characters are not allowed: ` « » ”" at bounding box center [581, 139] width 342 height 12
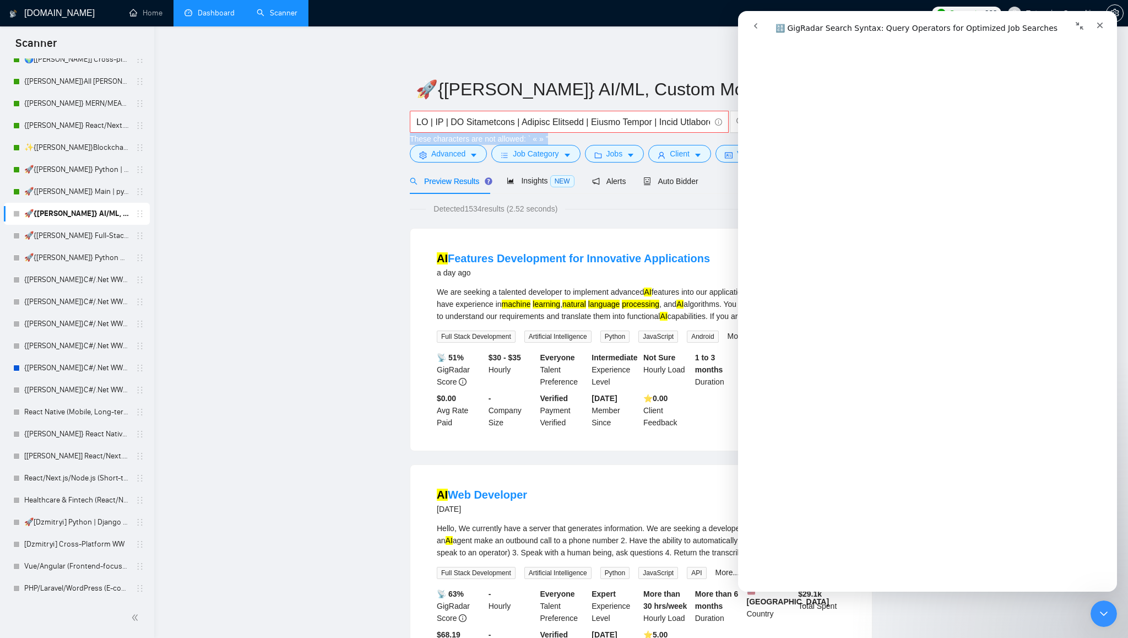
drag, startPoint x: 566, startPoint y: 137, endPoint x: 409, endPoint y: 141, distance: 157.5
click at [409, 141] on div "These characters are not allowed: ` « » ”" at bounding box center [580, 128] width 347 height 34
copy div "These characters are not allowed: ` « » ”"
click at [582, 139] on div "These characters are not allowed: ` « » ”" at bounding box center [581, 139] width 342 height 12
click at [556, 127] on input "text" at bounding box center [562, 122] width 293 height 14
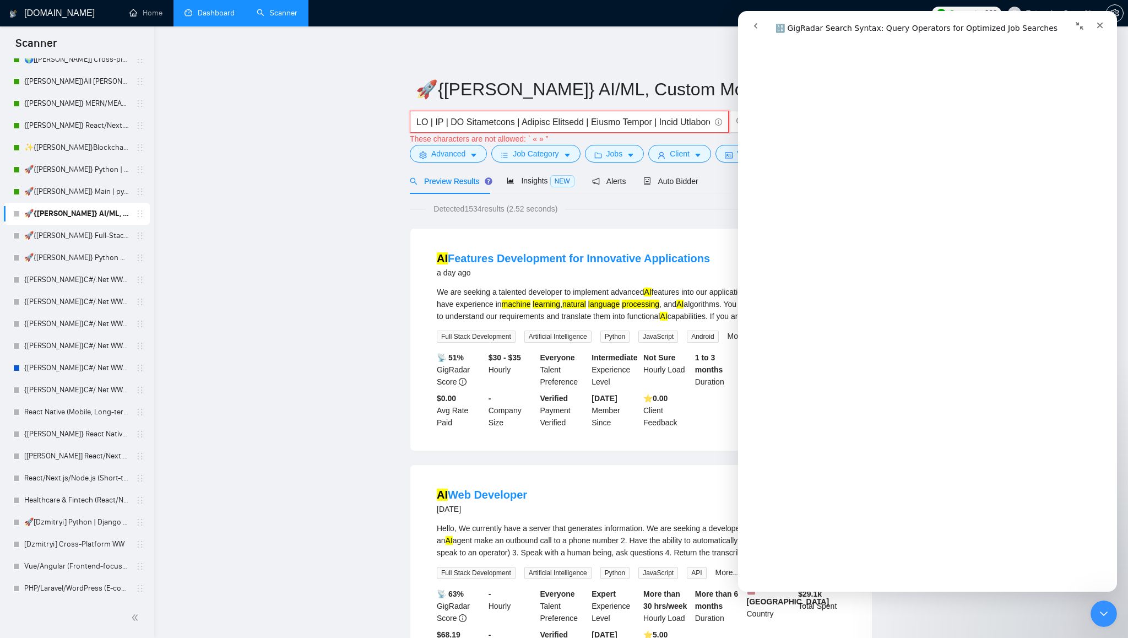
click at [556, 127] on input "text" at bounding box center [562, 122] width 293 height 14
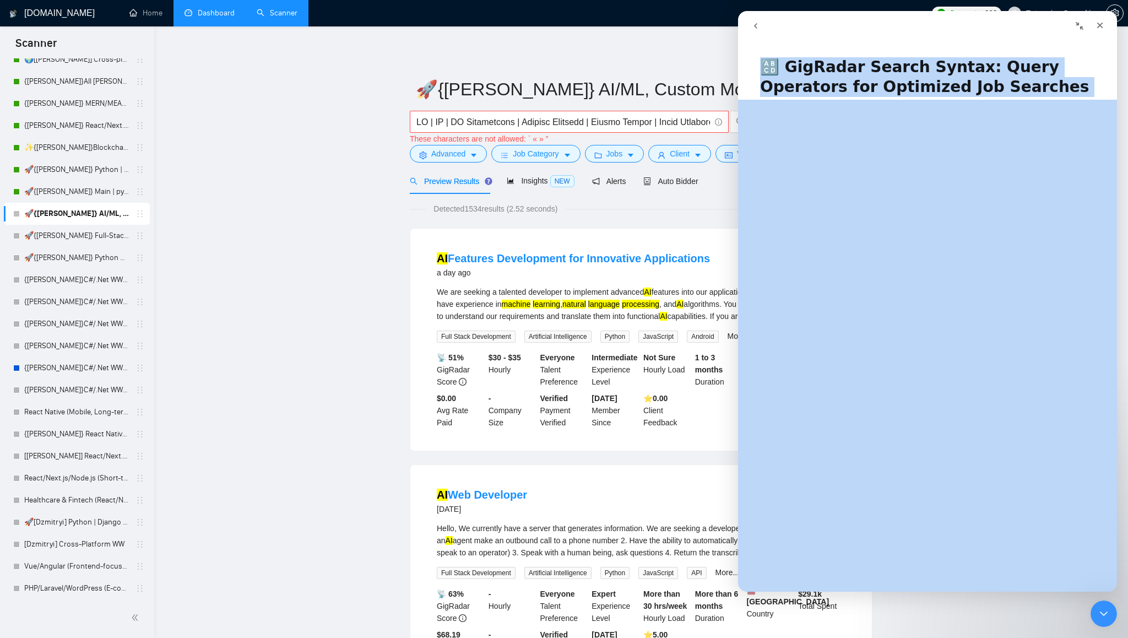
drag, startPoint x: 759, startPoint y: 72, endPoint x: 937, endPoint y: 309, distance: 296.5
click at [937, 309] on div "🔠 GigRadar Search Syntax: Query Operators for Optimized Job Searches Была ли по…" at bounding box center [927, 318] width 379 height 545
copy h1 "🔠 GigRadar Search Syntax: Query Operators for Optimized Job Searches"
click at [879, 77] on h1 "🔠 GigRadar Search Syntax: Query Operators for Optimized Job Searches" at bounding box center [927, 72] width 379 height 53
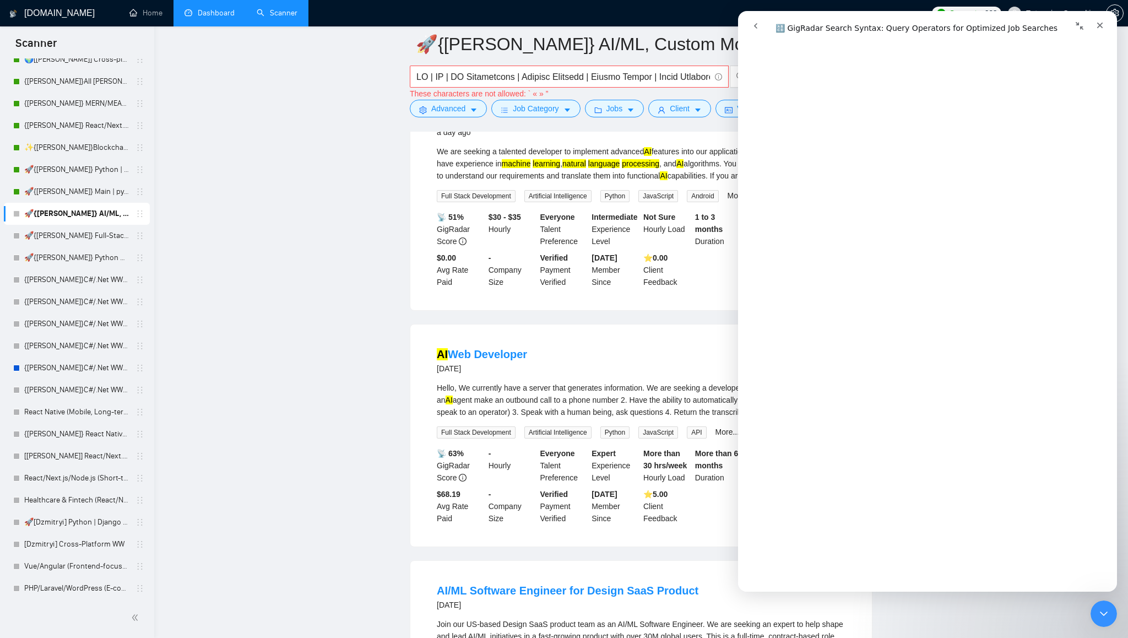
scroll to position [3578, 0]
click at [592, 79] on input "text" at bounding box center [562, 77] width 293 height 14
paste input "| | | | | | | | | | | | | | | | | | | | | | |"
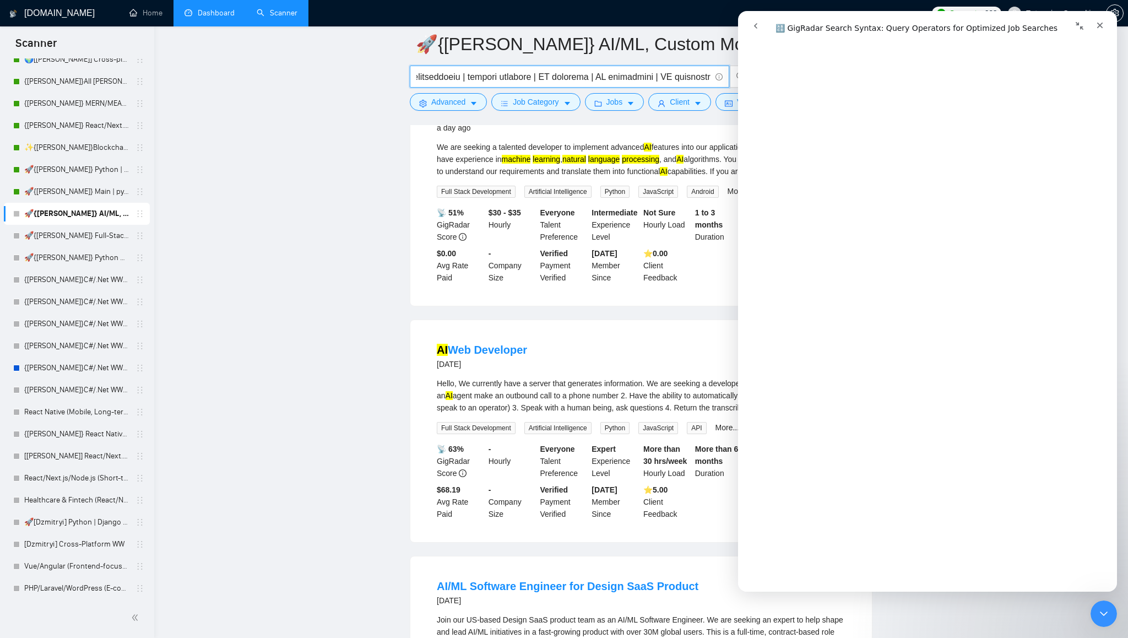
scroll to position [0, 4859]
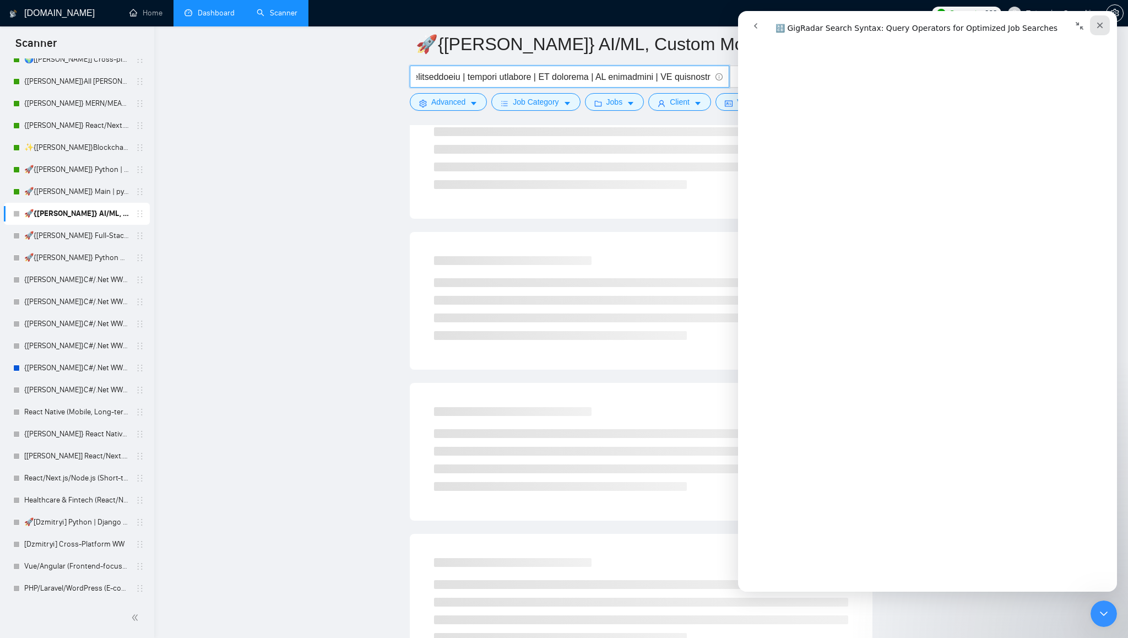
click at [1100, 25] on icon "Закрыть" at bounding box center [1100, 26] width 6 height 6
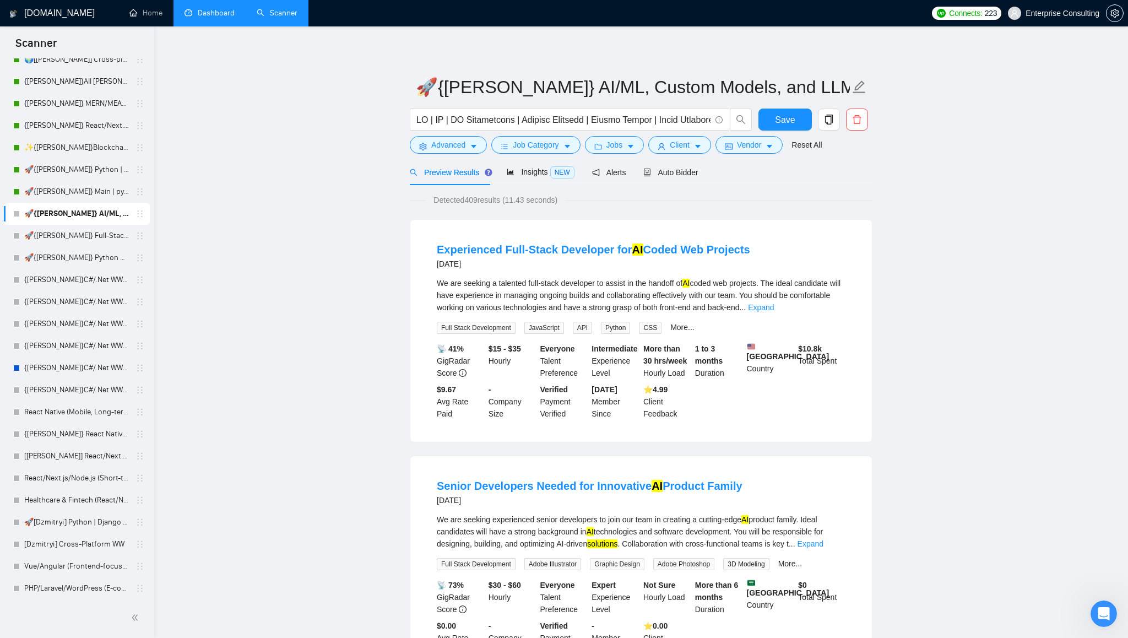
scroll to position [0, 0]
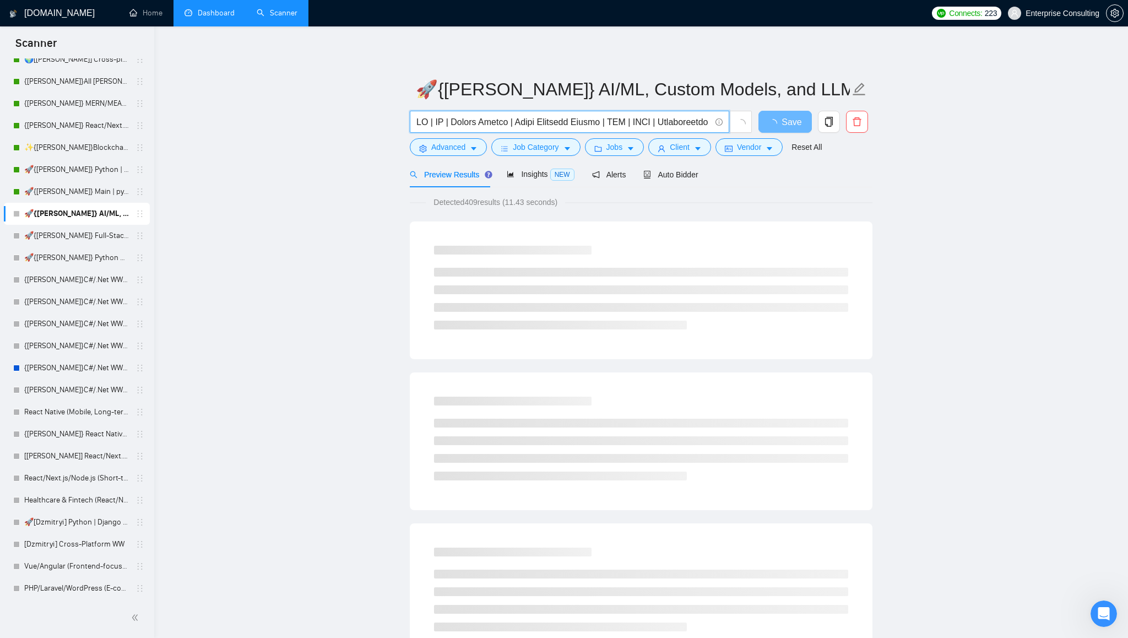
type input "AI | ML | Custom Models | Large Language Models | GPT | [PERSON_NAME] | Transfo…"
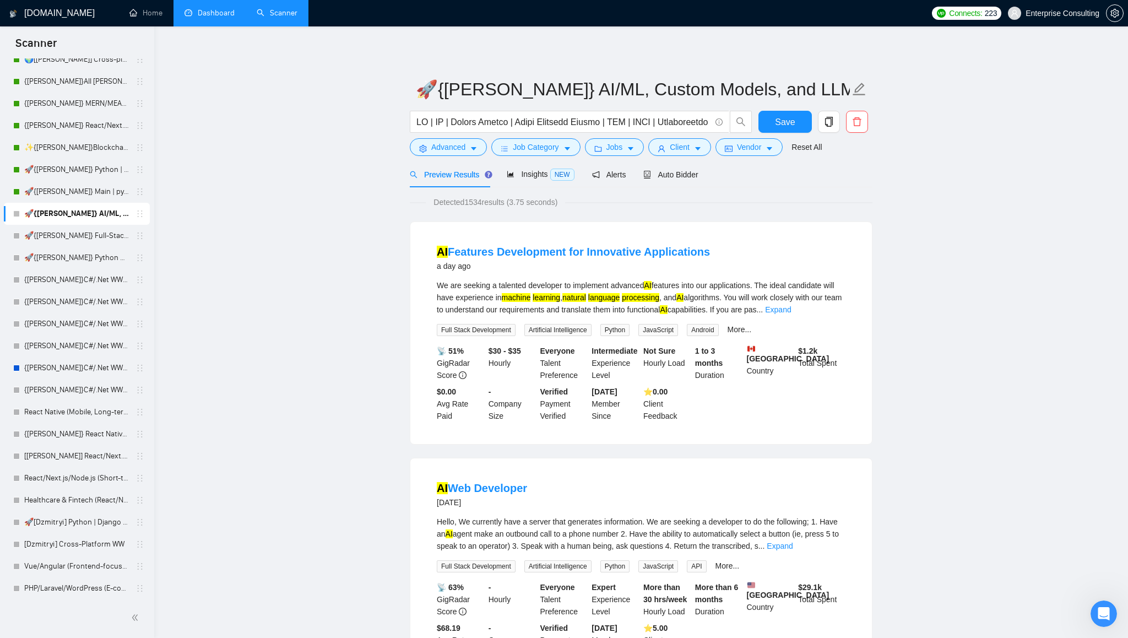
click at [486, 203] on span "Detected 1534 results (3.75 seconds)" at bounding box center [495, 202] width 139 height 12
click at [474, 123] on input "text" at bounding box center [563, 122] width 294 height 14
